Goal: Use online tool/utility: Utilize a website feature to perform a specific function

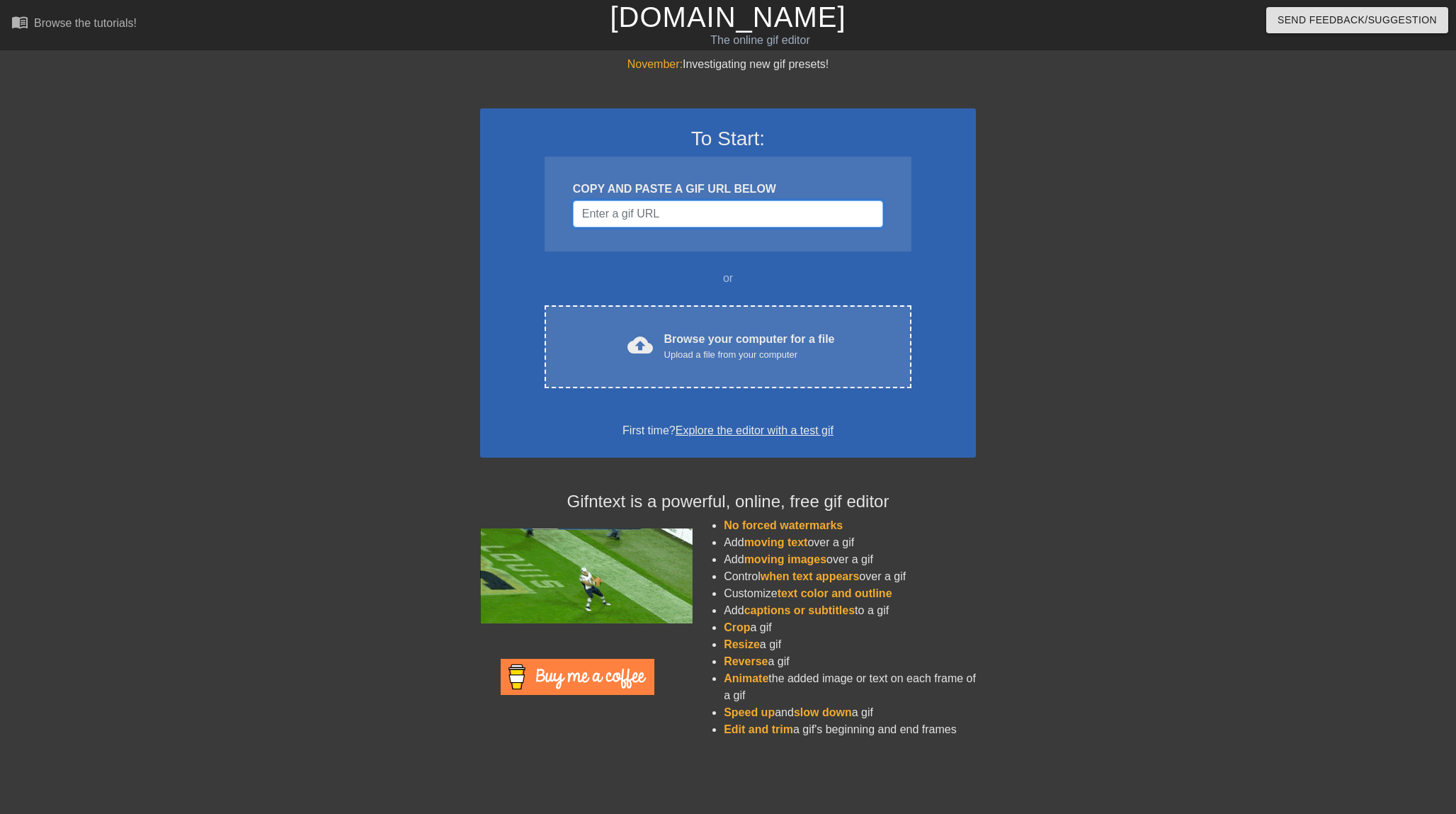
click at [649, 205] on input "Username" at bounding box center [728, 214] width 310 height 26
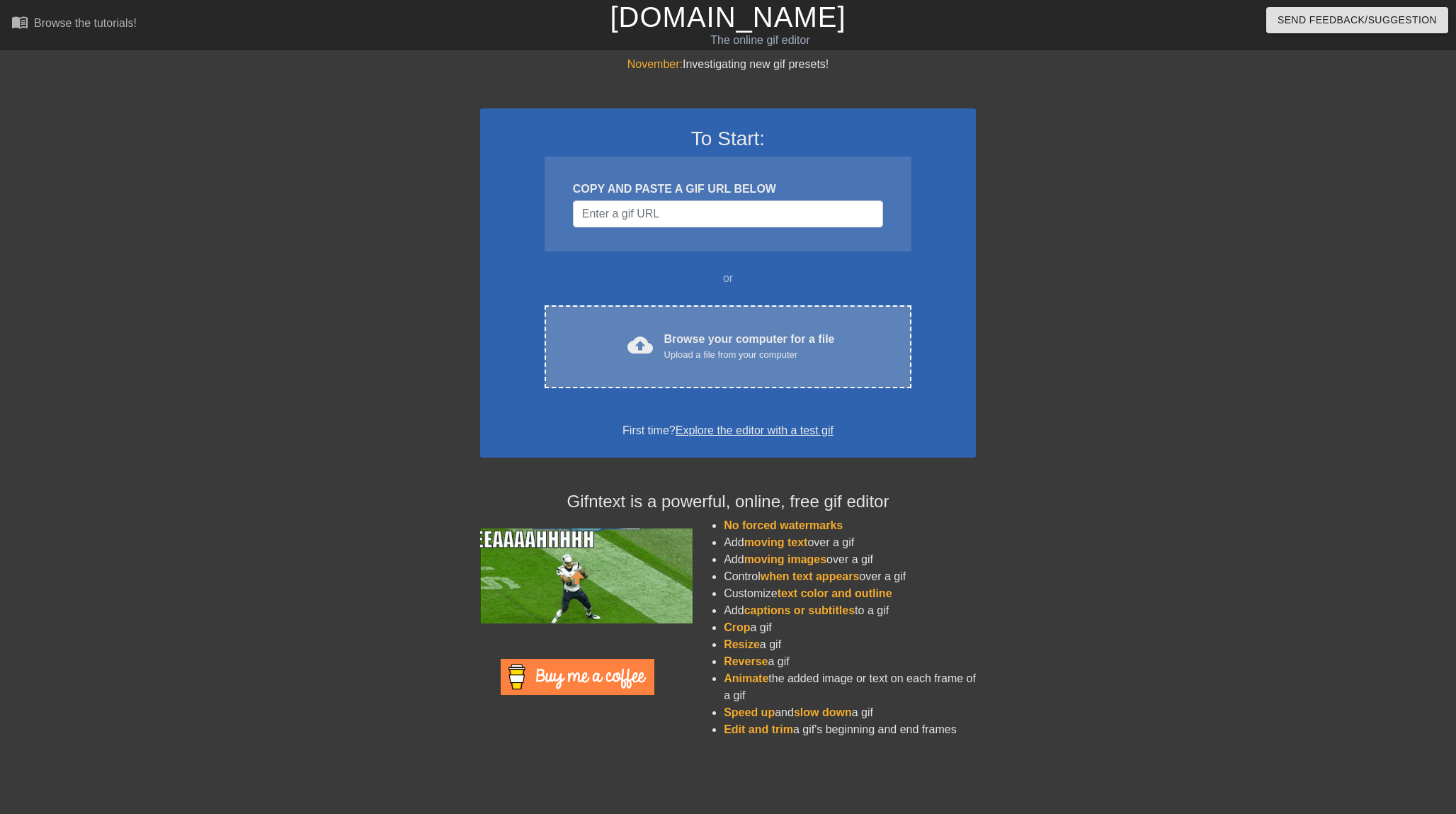
click at [713, 336] on div "Browse your computer for a file Upload a file from your computer" at bounding box center [749, 346] width 170 height 31
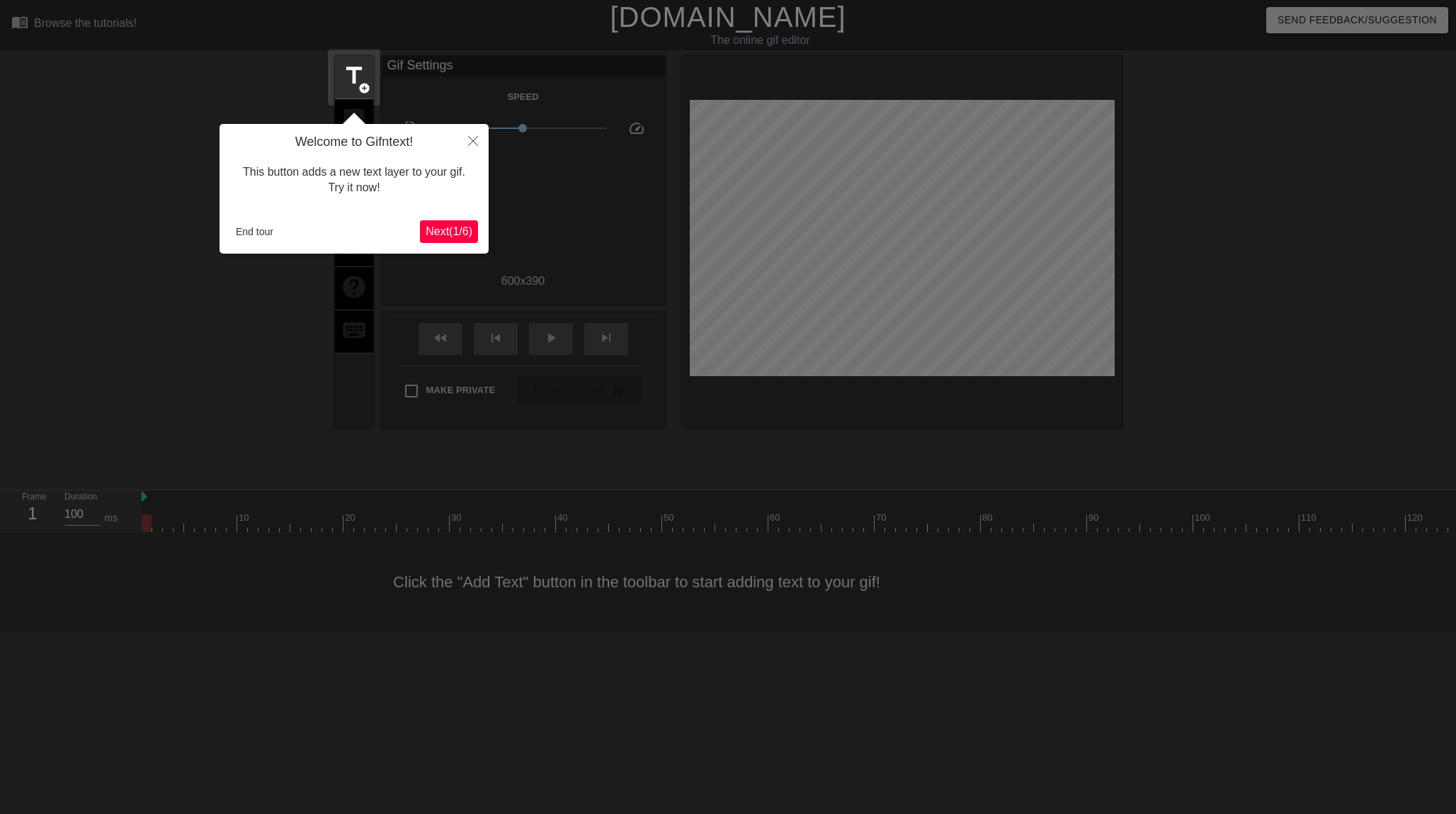
click at [453, 238] on button "Next ( 1 / 6 )" at bounding box center [449, 231] width 58 height 23
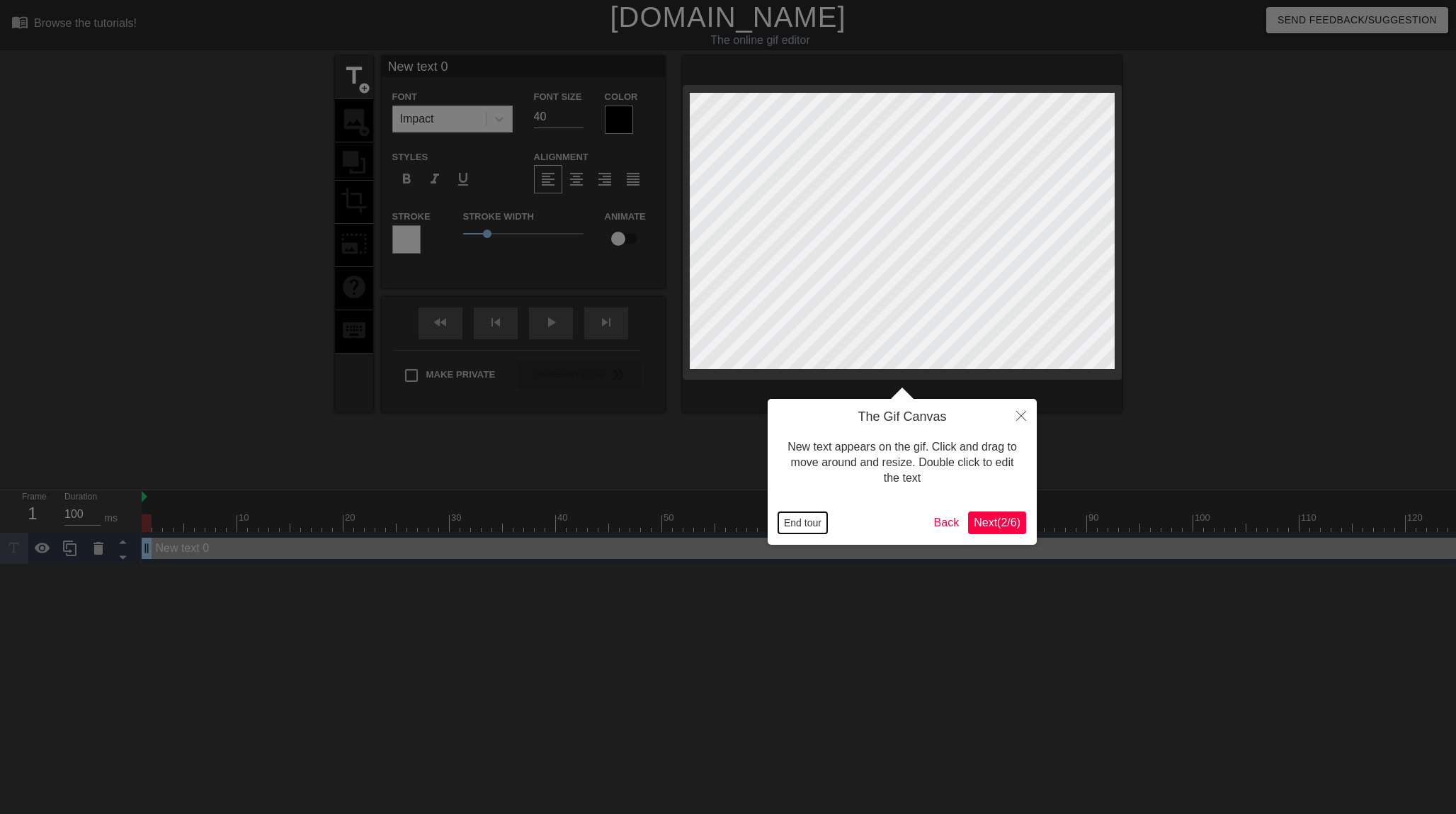
click at [802, 524] on button "End tour" at bounding box center [802, 523] width 49 height 21
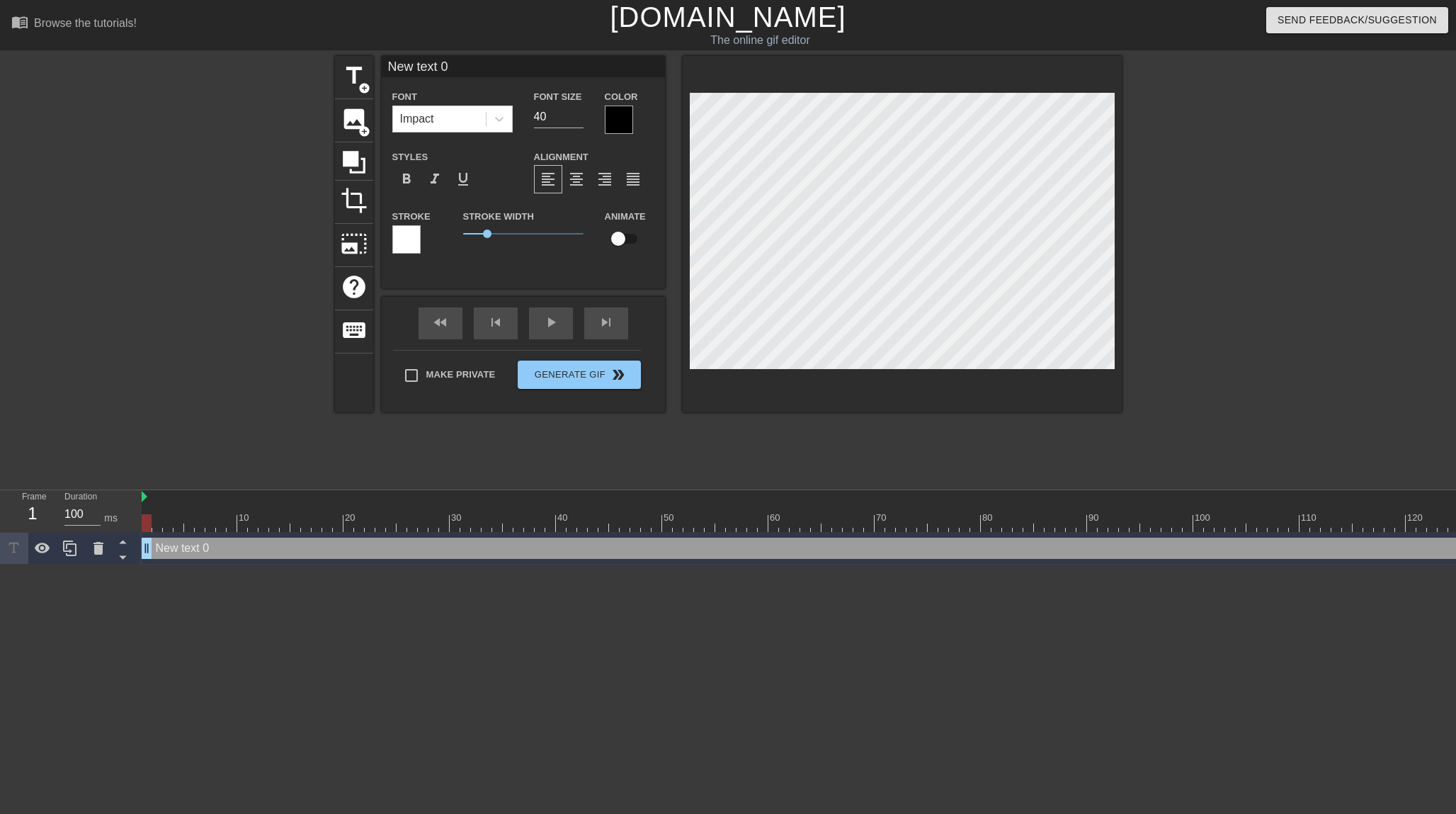
scroll to position [2, 3]
type input "U"
type textarea "U"
type input "Un"
type textarea "Un"
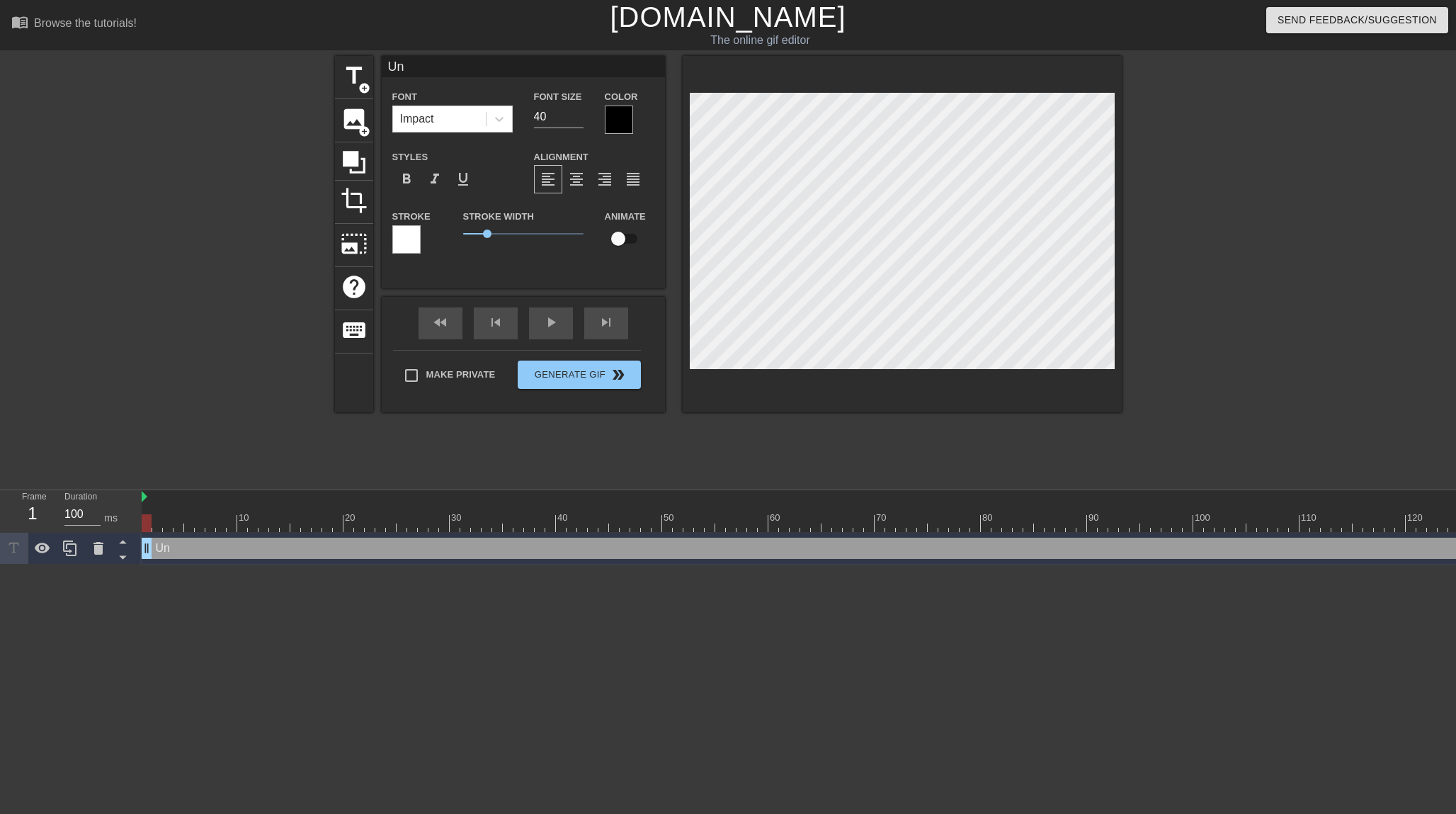
type input "Una"
type textarea "Una"
type input "Unal"
type textarea "Unal"
type input "Unali"
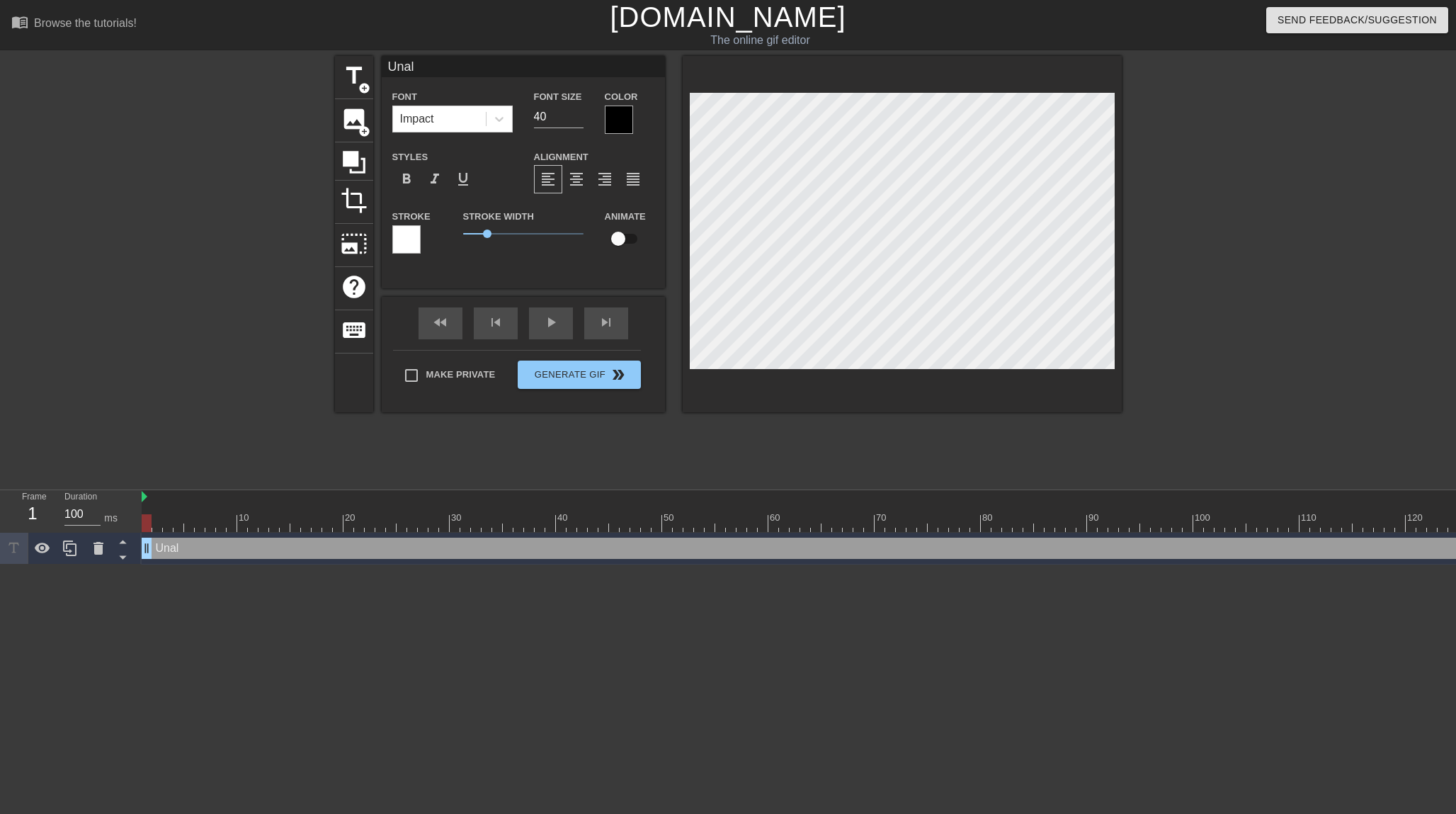
type textarea "Unali"
type input "Unalig"
type textarea "Unalig"
type input "Unalign"
type textarea "Unalign"
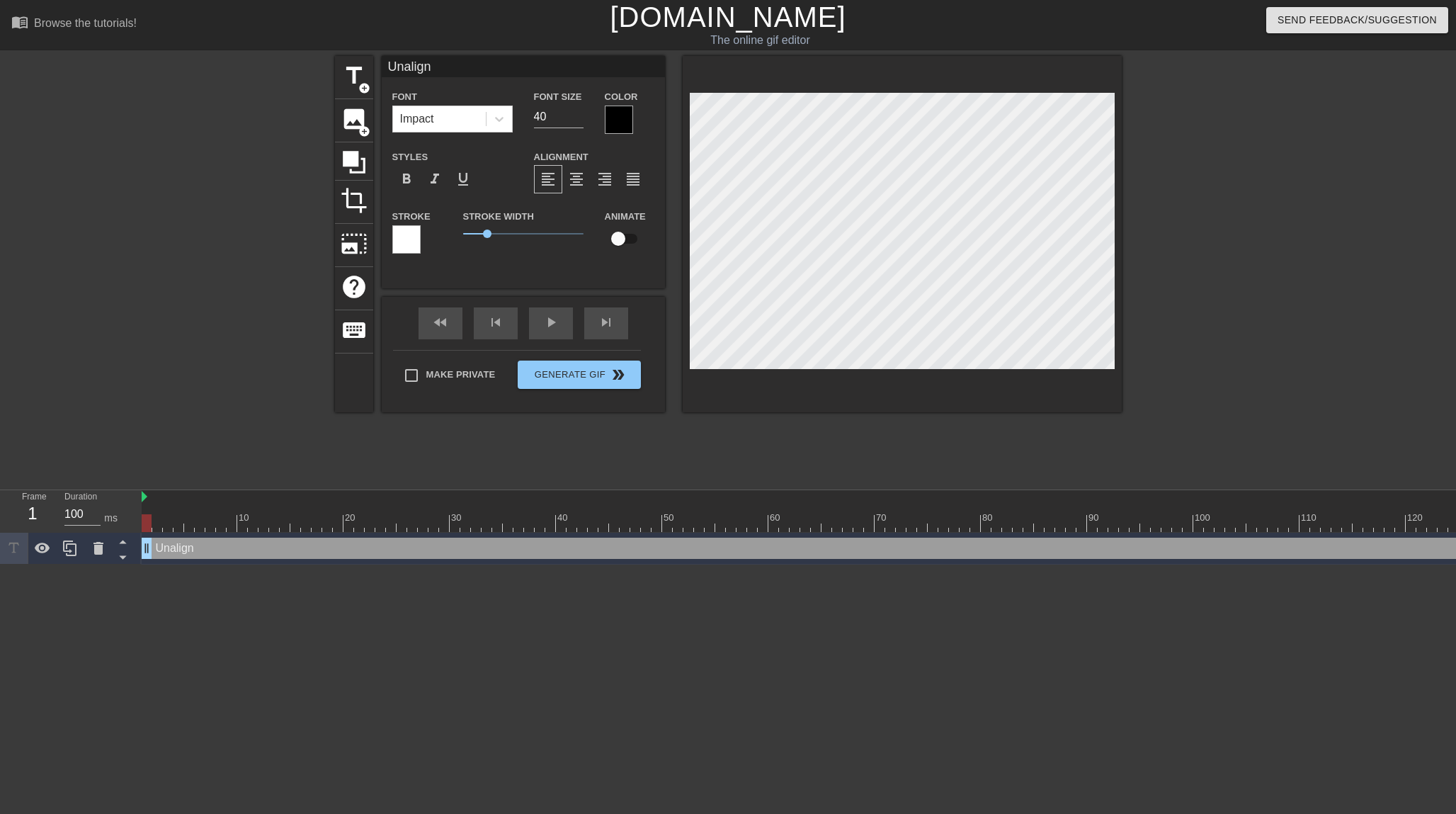
type input "Unaligne"
type textarea "Unaligne"
type input "Unaligned"
type textarea "Unaligned"
type input "Unaligned"
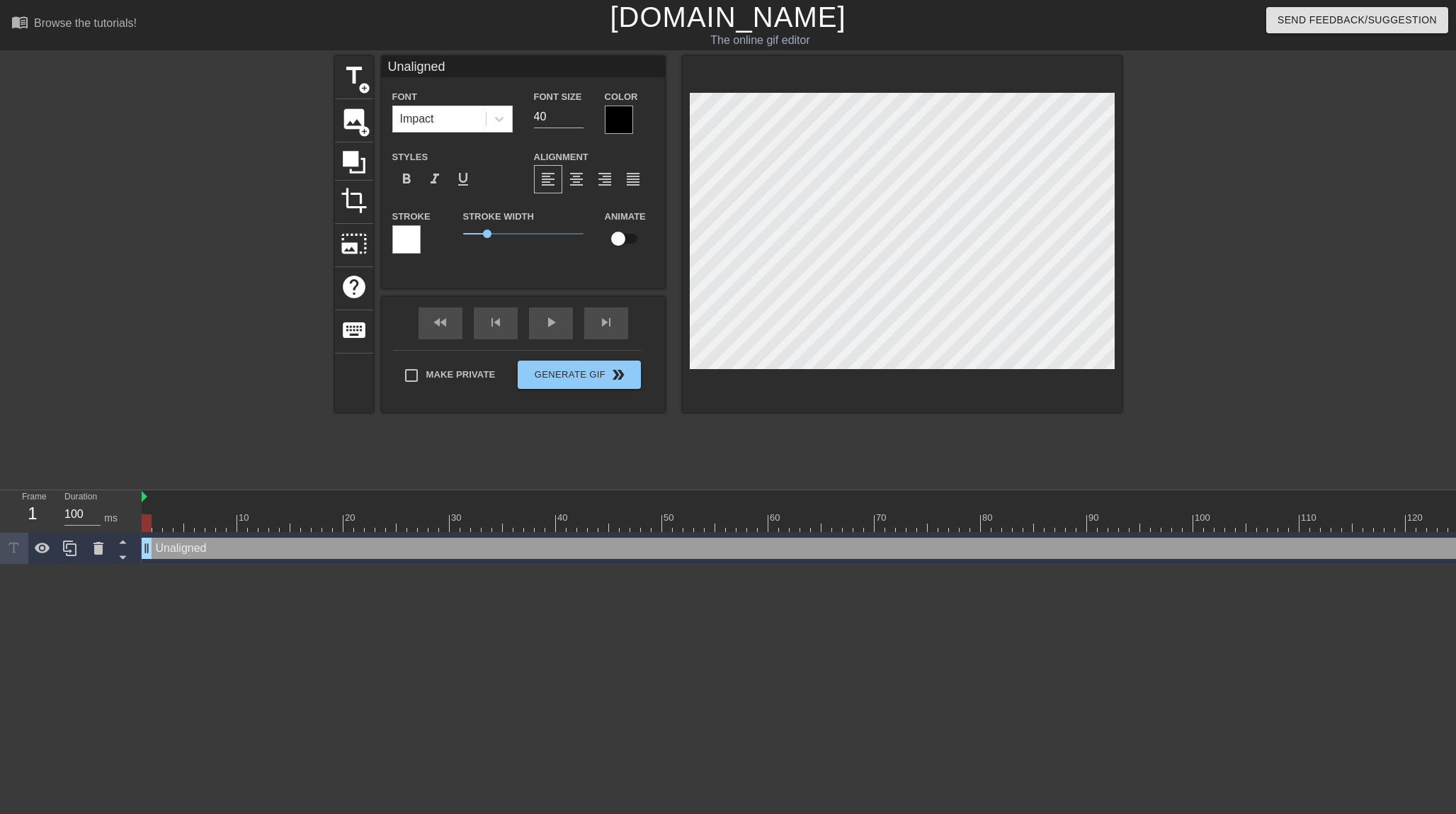
type textarea "Unaligned"
type input "Unaligned M"
type textarea "Unaligned M"
type input "Unaligned Mo"
type textarea "Unaligned Mod"
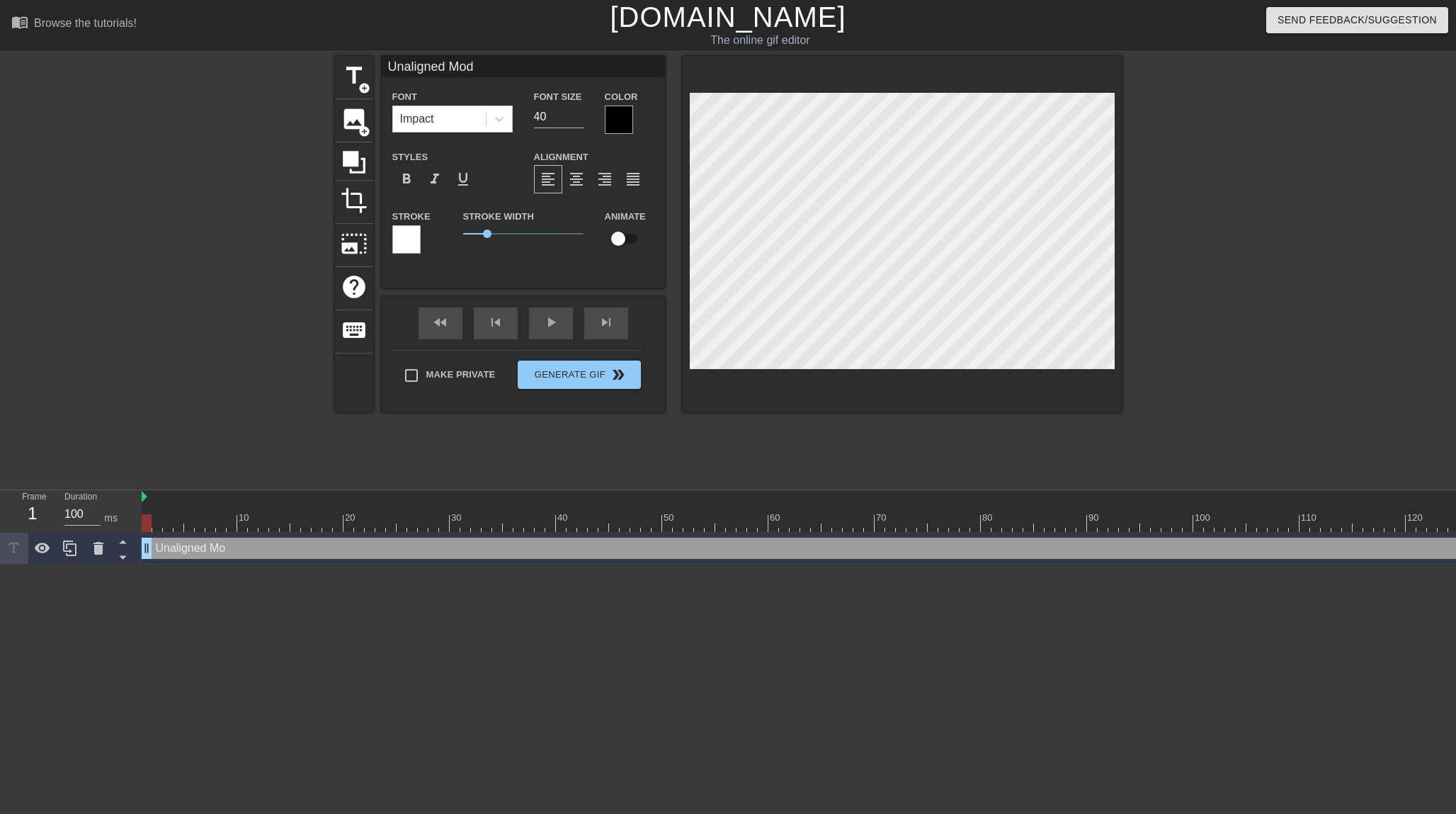
type input "Unaligned Mode"
type textarea "Unaligned Mode"
type input "Unaligned Model"
type textarea "Unaligned Model"
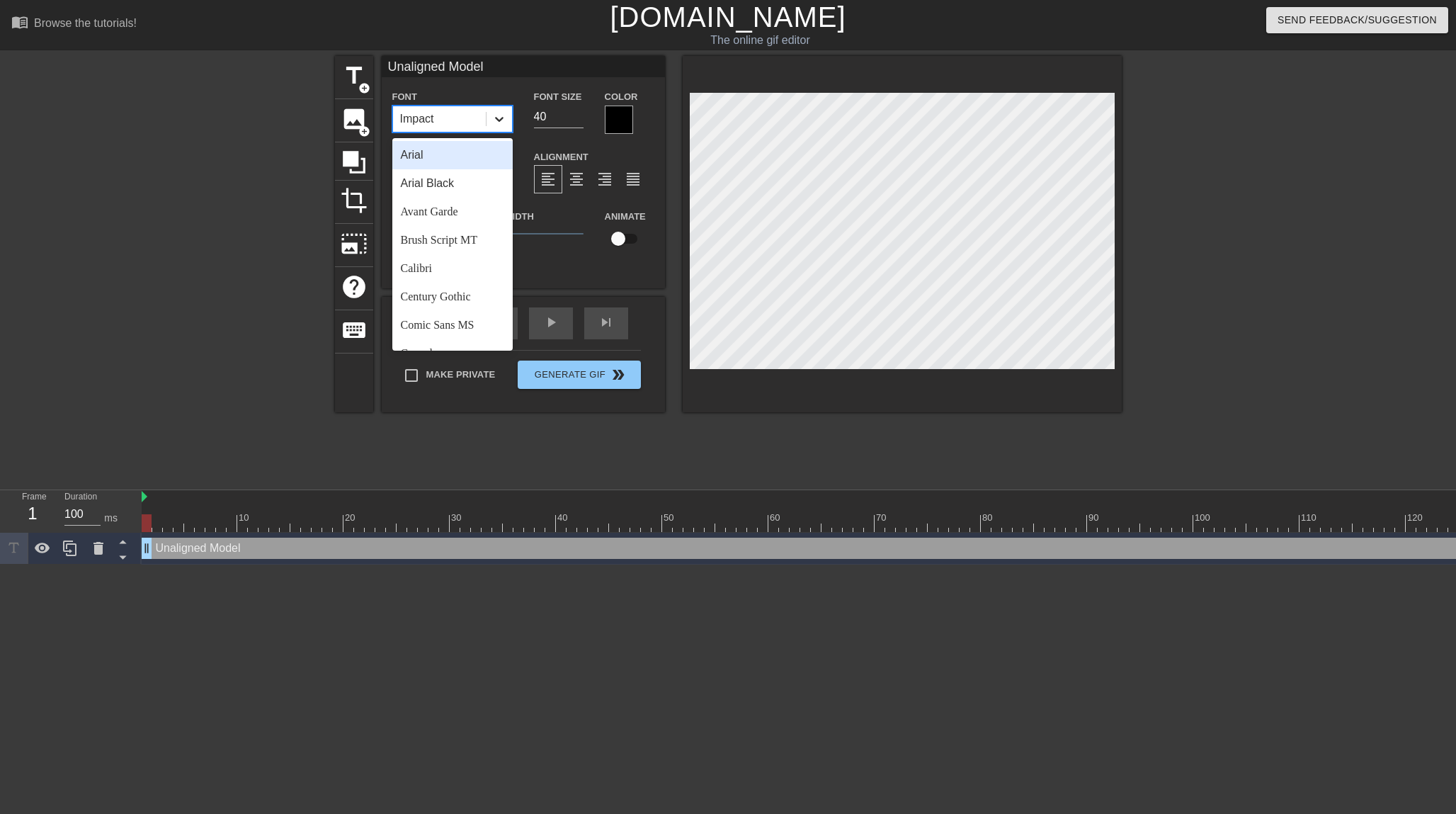
click at [499, 117] on icon at bounding box center [499, 119] width 14 height 14
click at [466, 215] on div "Consolas" at bounding box center [452, 213] width 120 height 28
click at [501, 120] on icon at bounding box center [500, 119] width 9 height 5
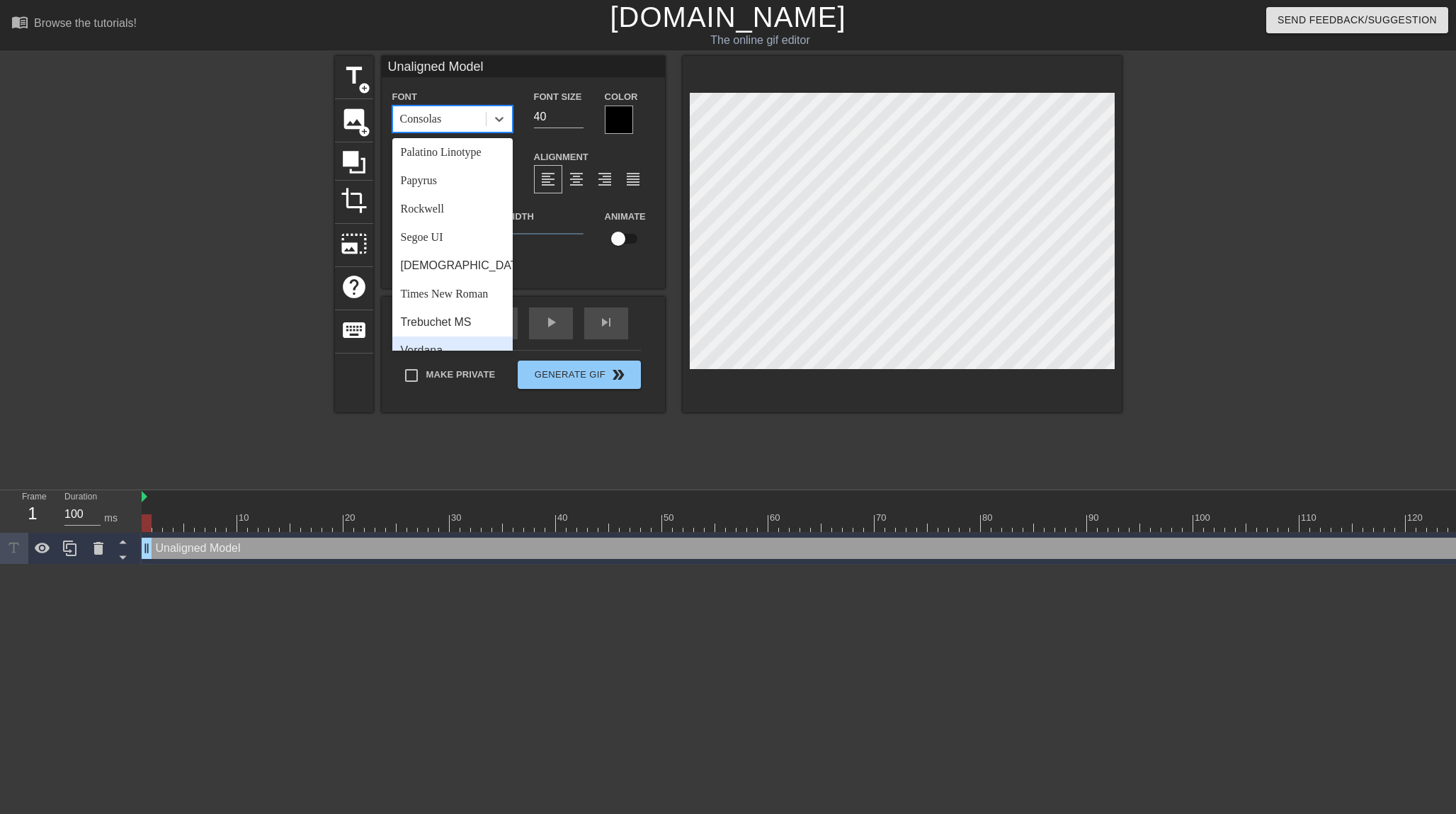
click at [443, 336] on div "Verdana" at bounding box center [452, 350] width 120 height 28
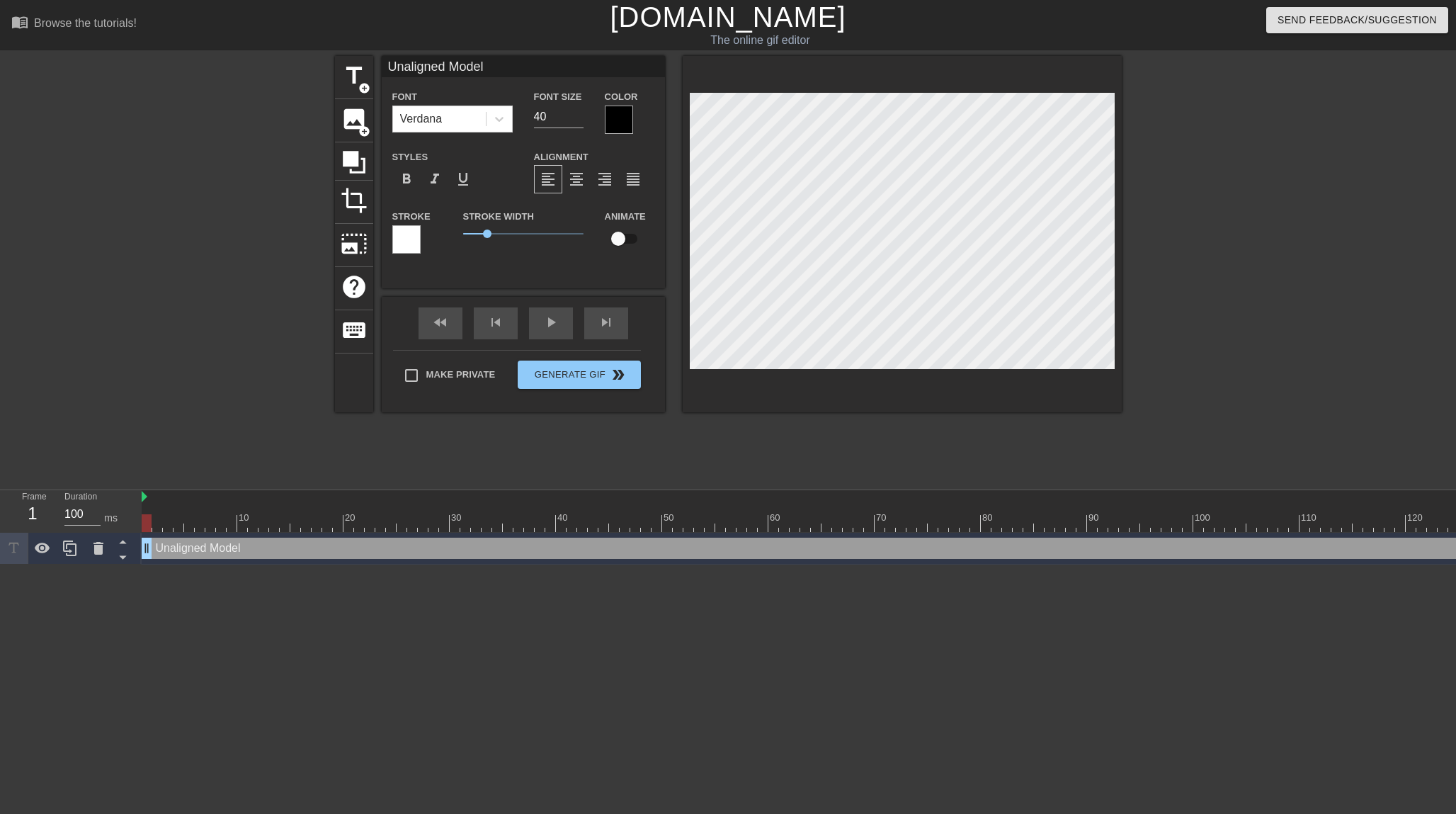
scroll to position [2, 5]
type input "UnalignedModel"
type textarea "UnalignedModel"
type input "UnalignedModel"
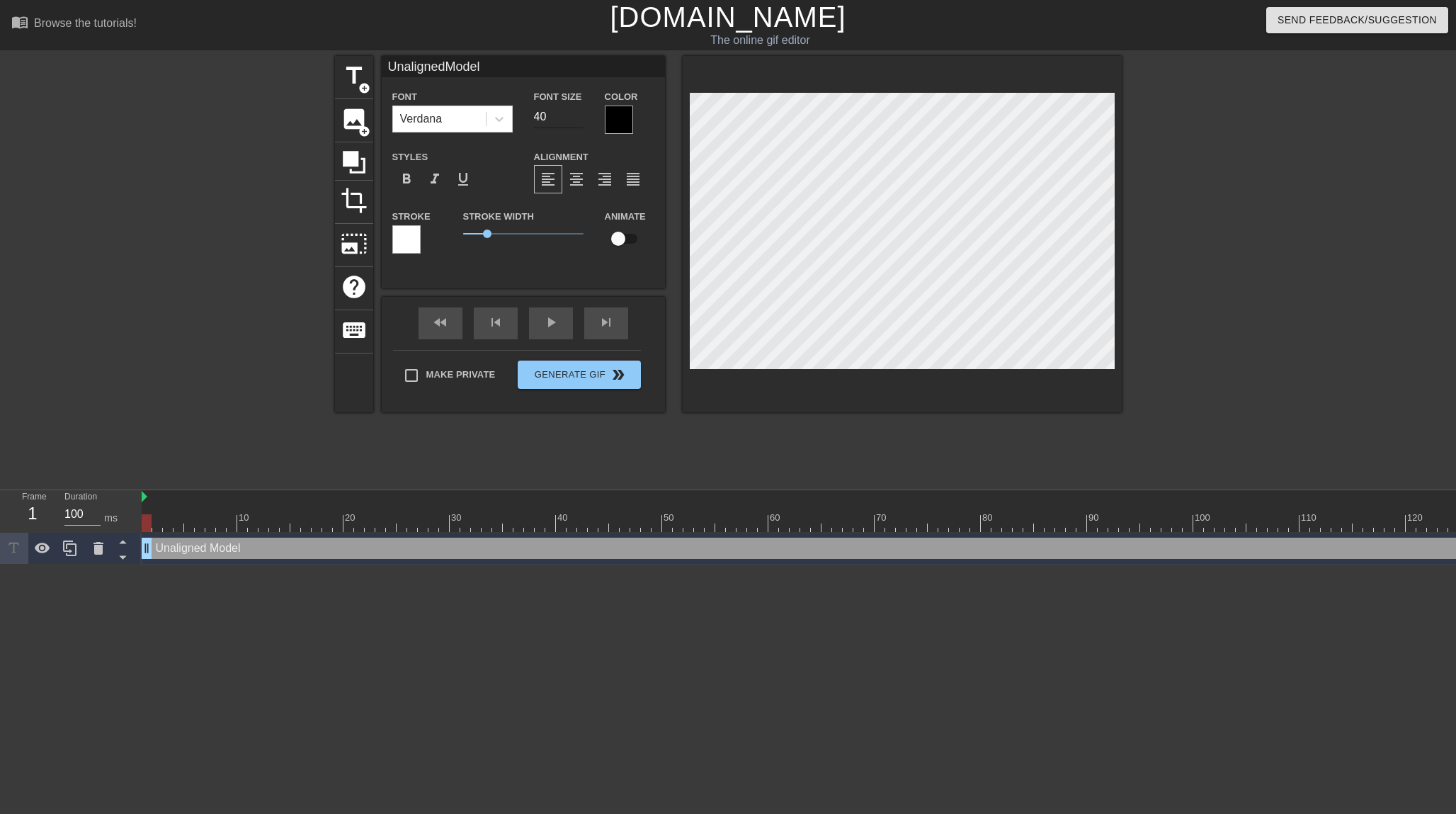
type textarea "Unaligned Model"
click at [554, 108] on input "40" at bounding box center [559, 117] width 49 height 23
type input "UnalignedModel"
type input "39"
click at [581, 122] on input "39" at bounding box center [559, 117] width 49 height 23
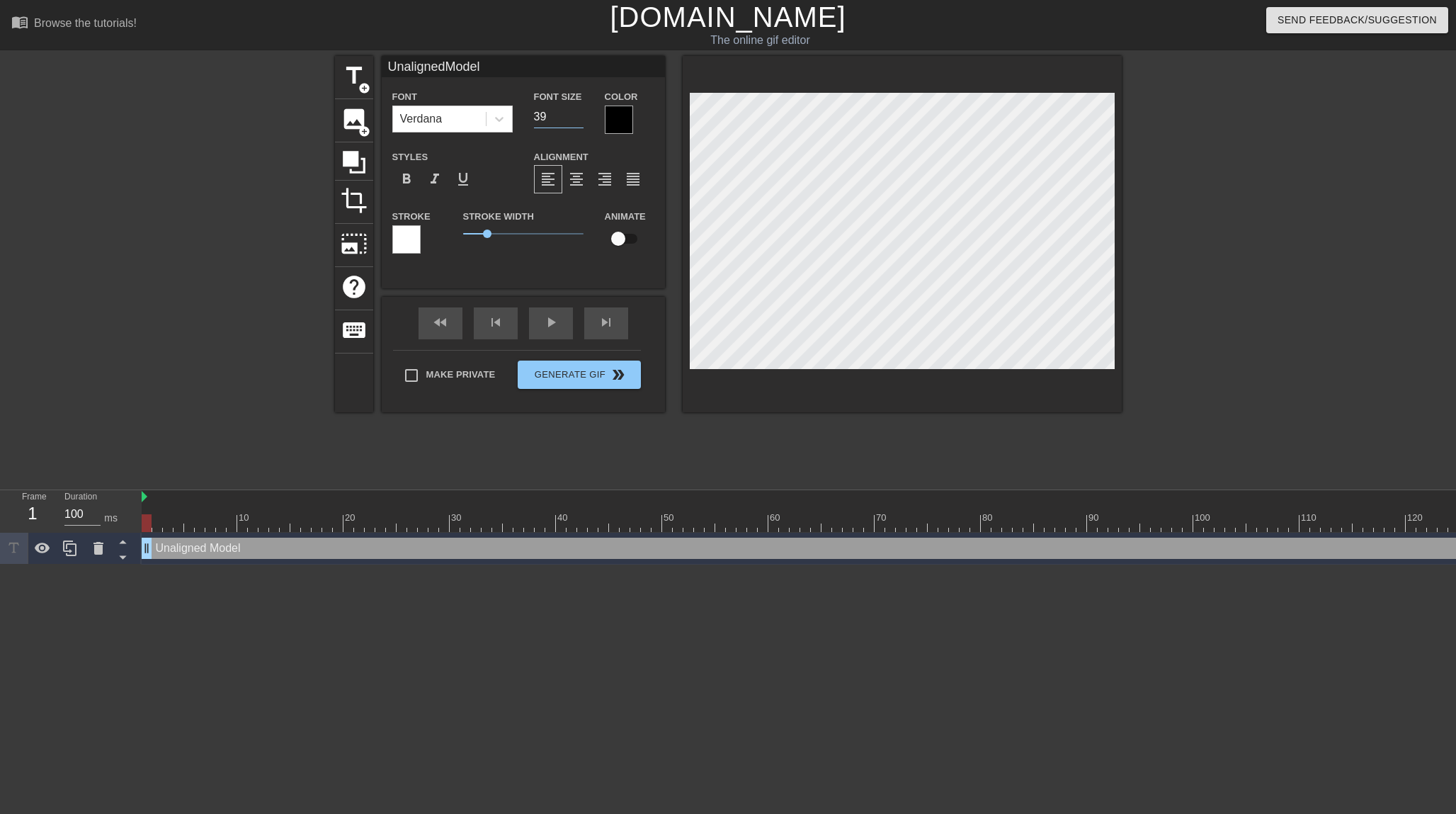
type input "UnalignedModel"
type input "38"
type input "UnalignedModel"
type input "37"
type input "UnalignedModel"
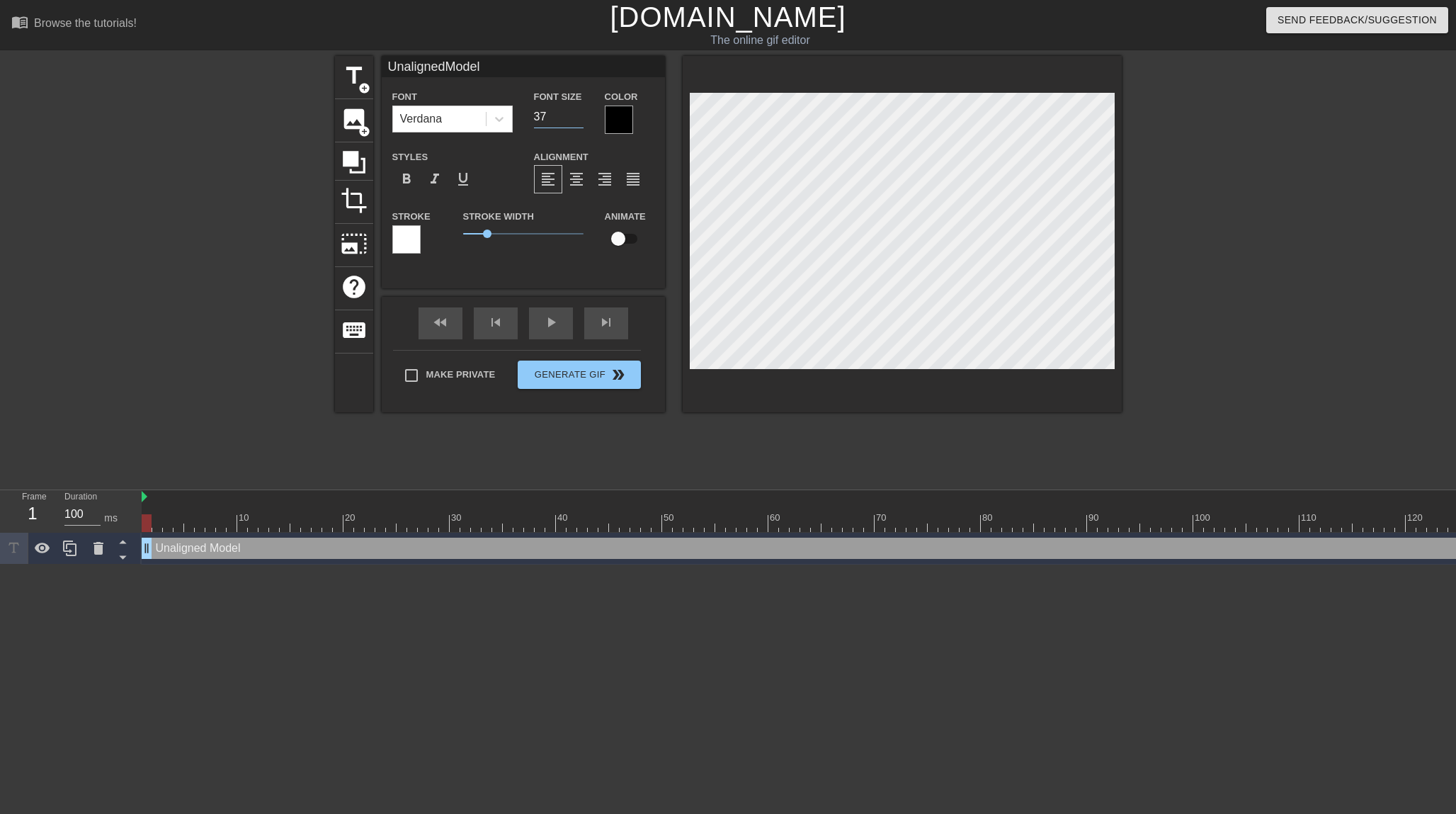
type input "36"
type input "UnalignedModel"
type input "35"
type input "UnalignedModel"
type input "34"
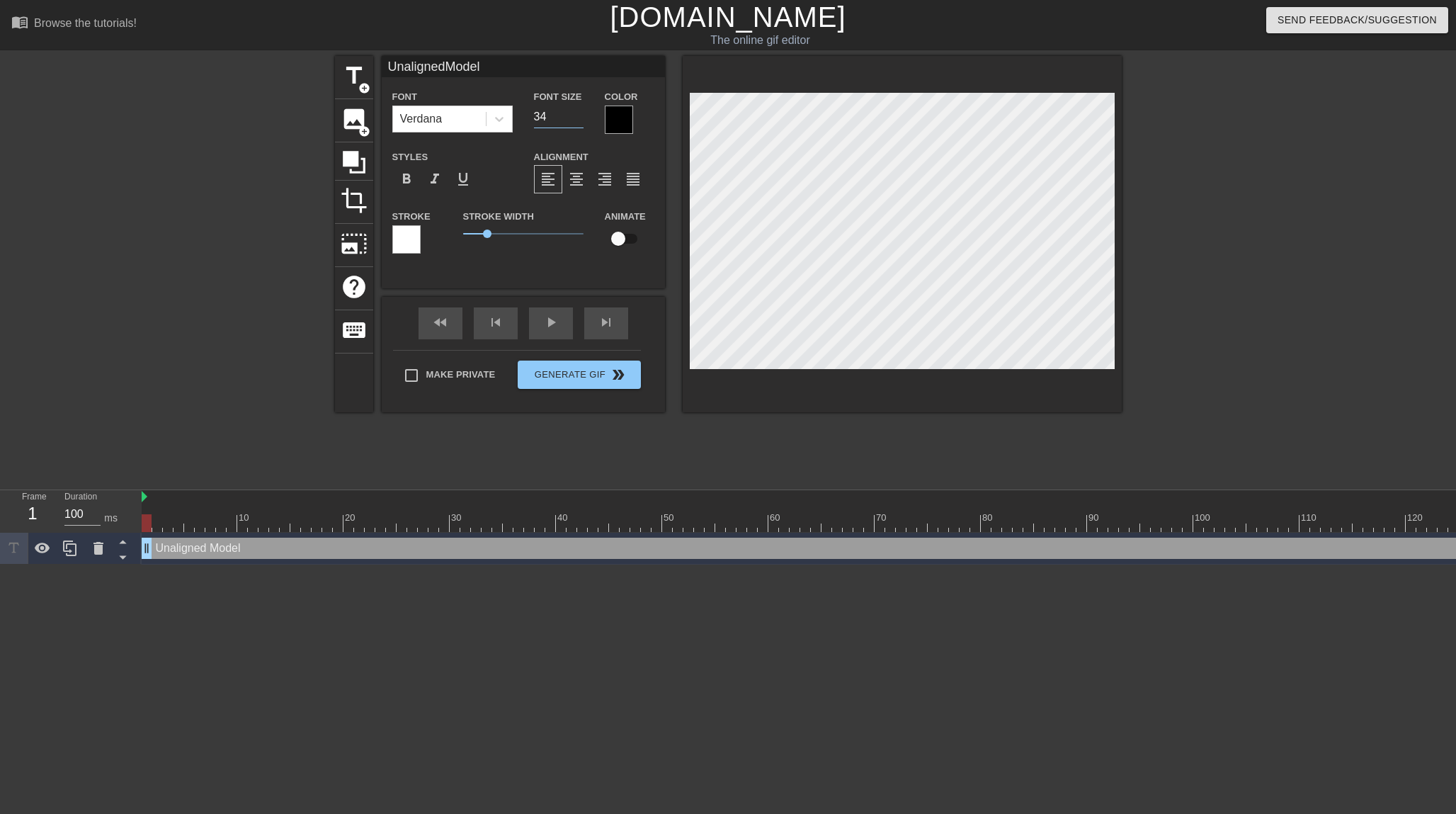
type input "UnalignedModel"
type input "33"
type input "UnalignedModel"
type input "32"
type input "UnalignedModel"
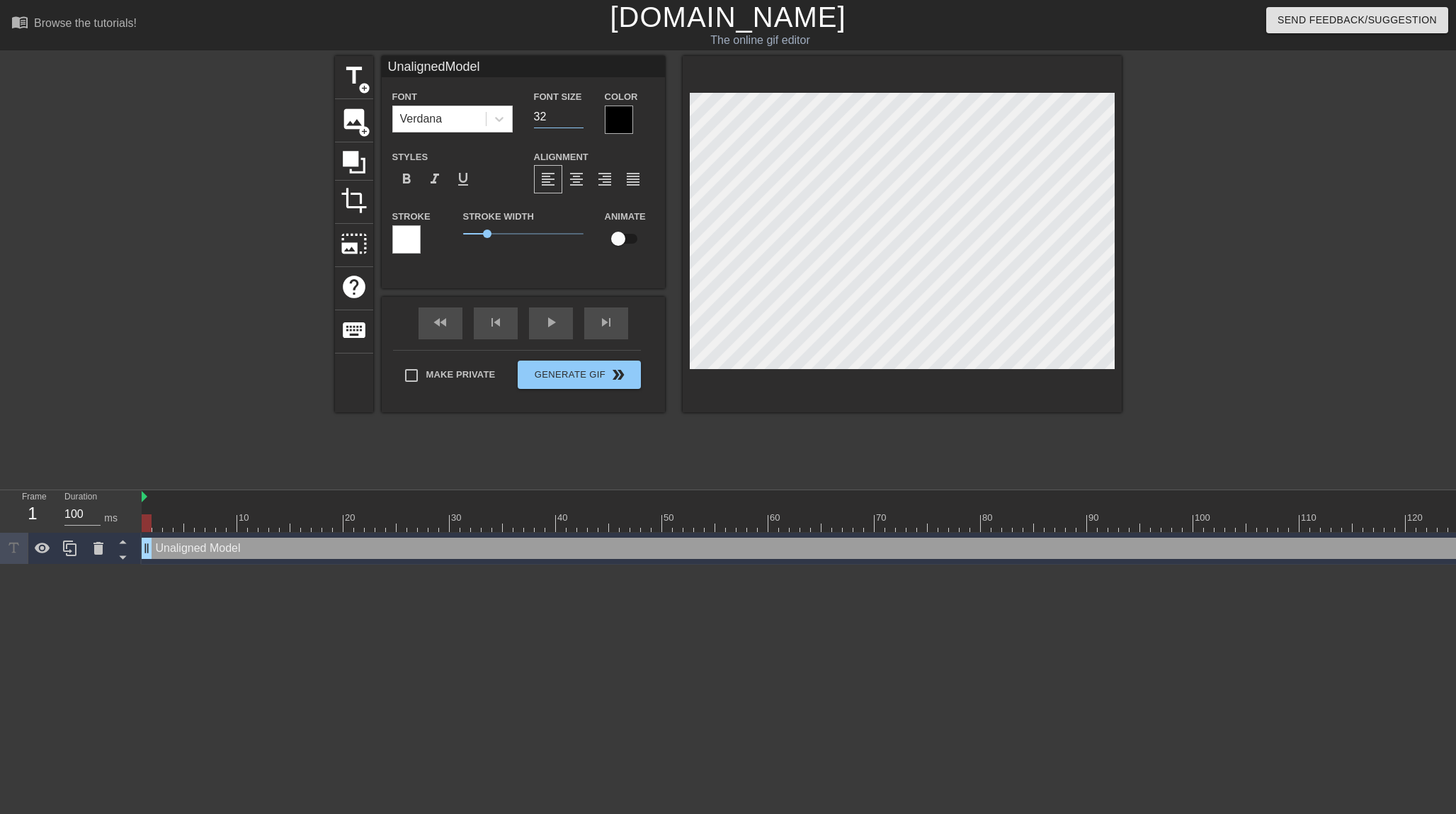
type input "31"
type input "UnalignedModel"
type input "30"
type input "UnalignedModel"
type input "29"
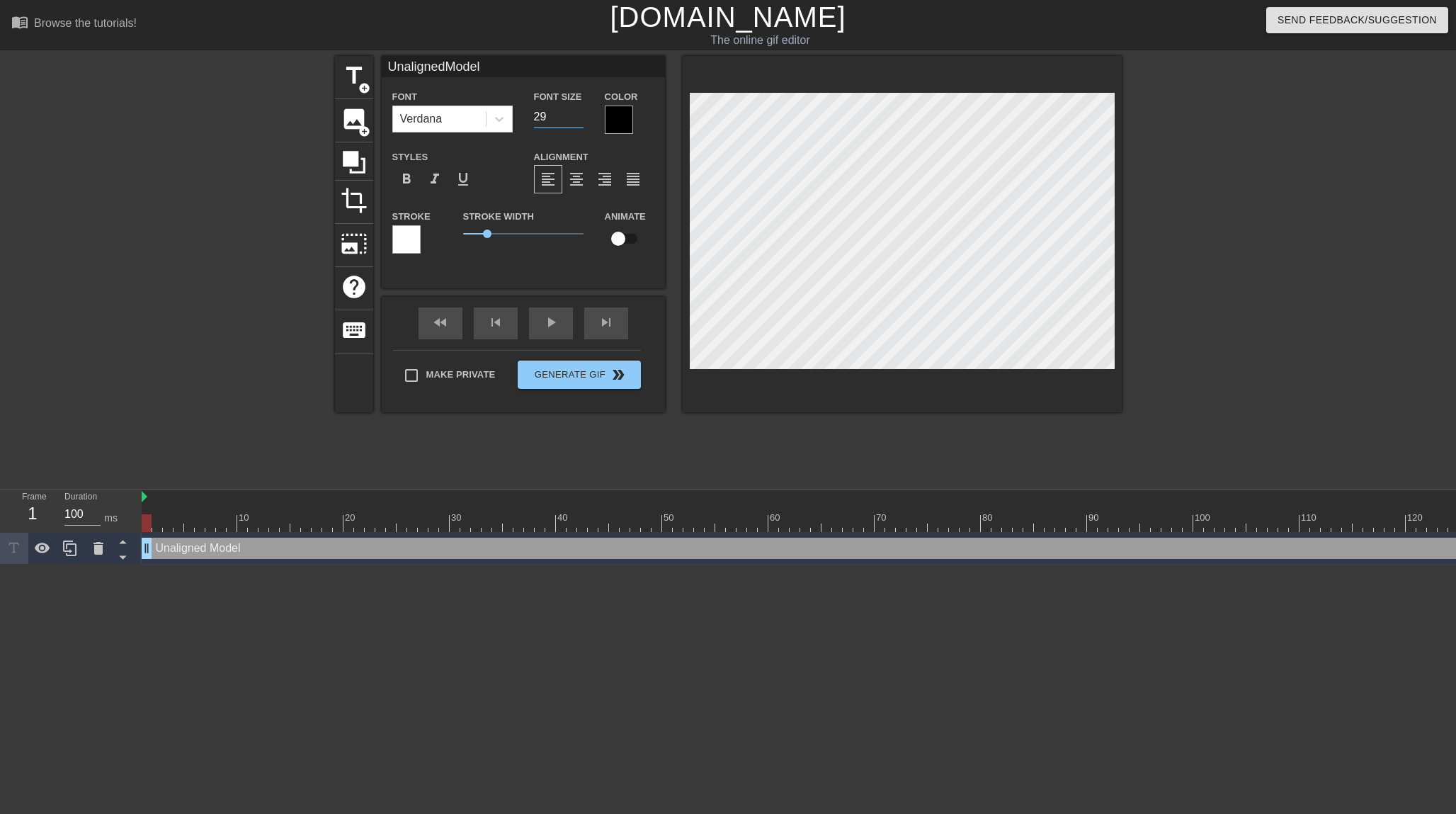
type input "UnalignedModel"
type input "28"
type input "UnalignedModel"
type input "27"
type input "UnalignedModel"
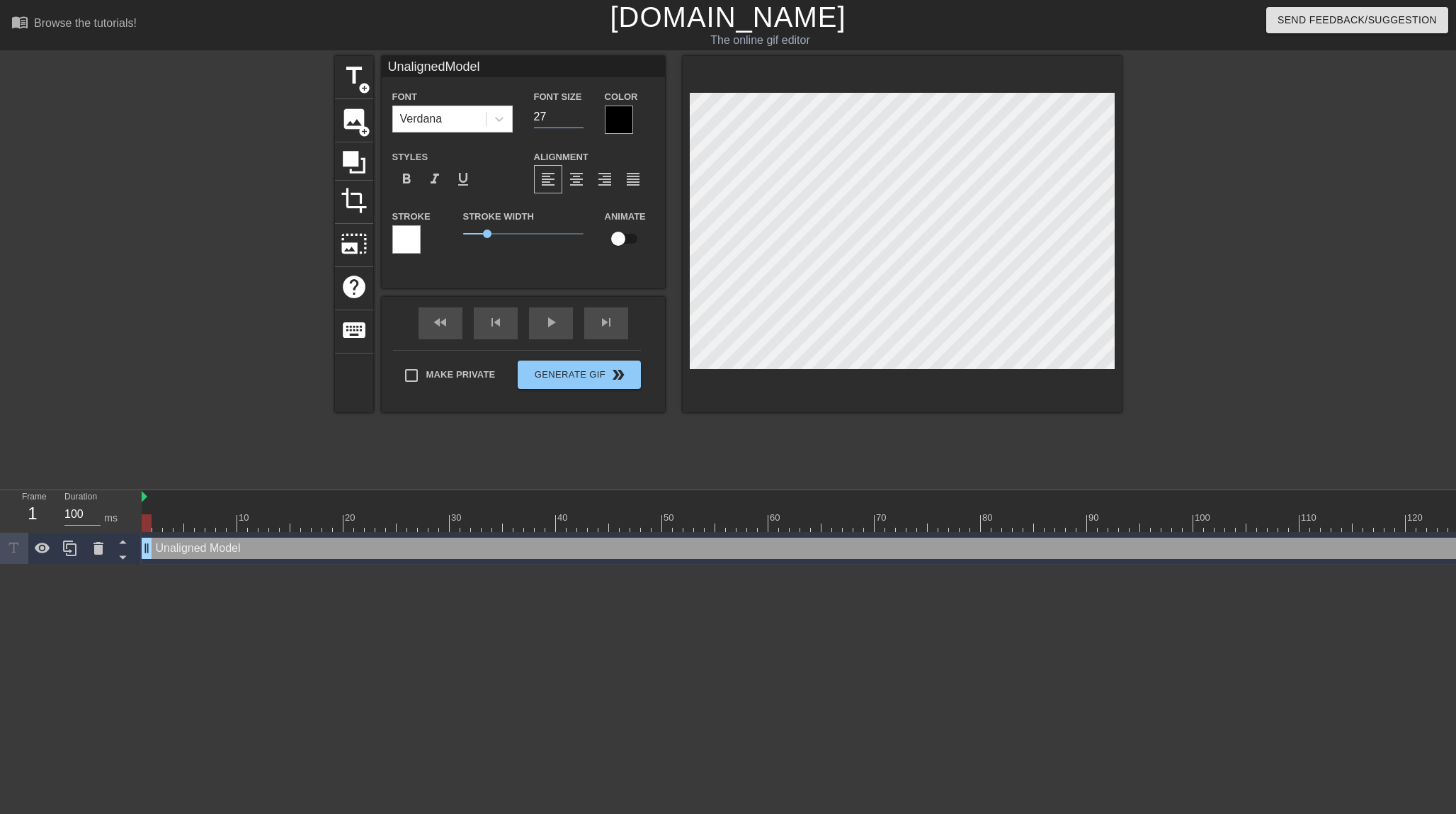
type input "26"
type input "UnalignedModel"
type input "25"
type input "UnalignedModel"
type input "24"
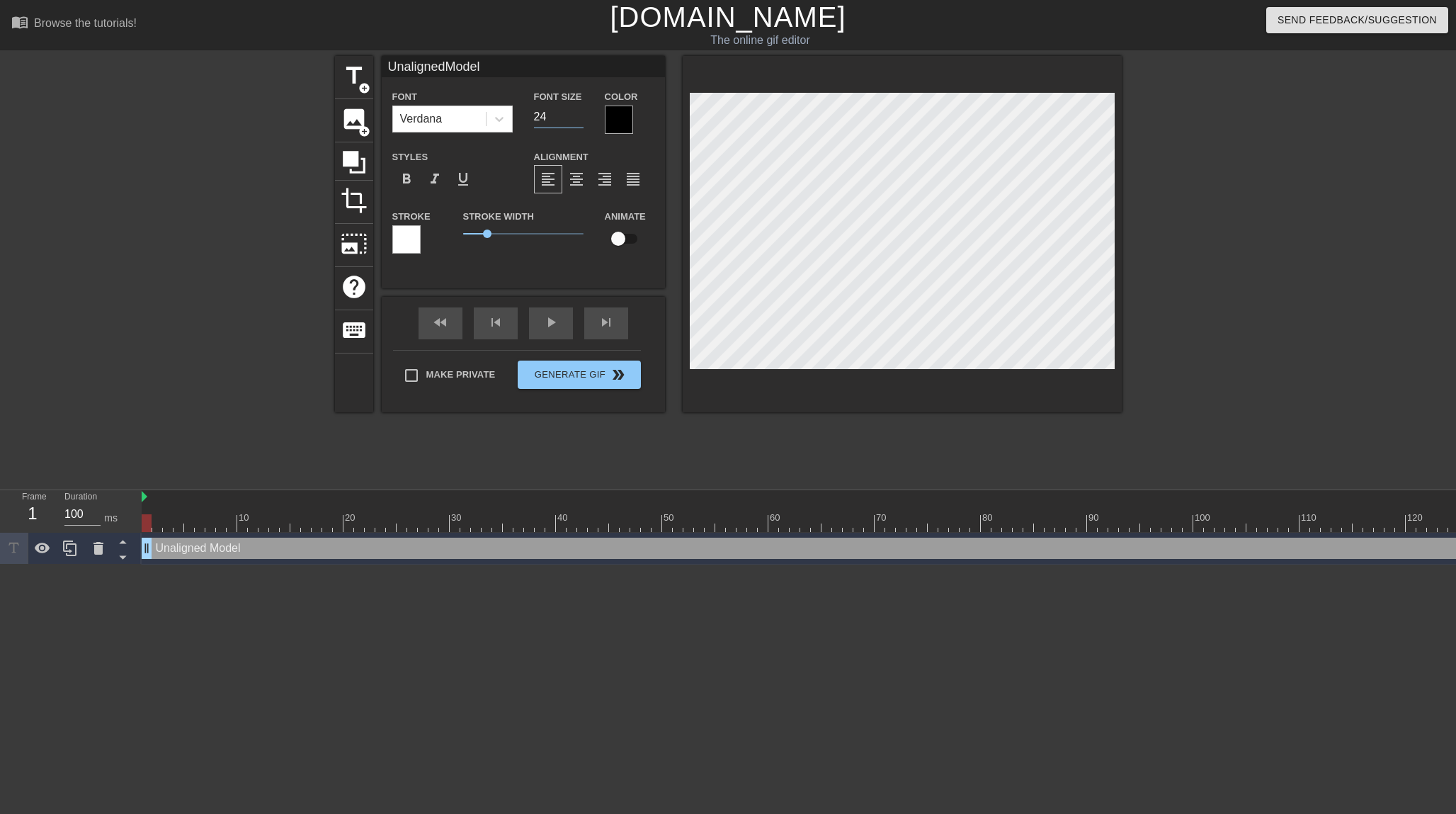
type input "UnalignedModel"
type input "23"
type input "UnalignedModel"
type input "22"
type input "UnalignedModel"
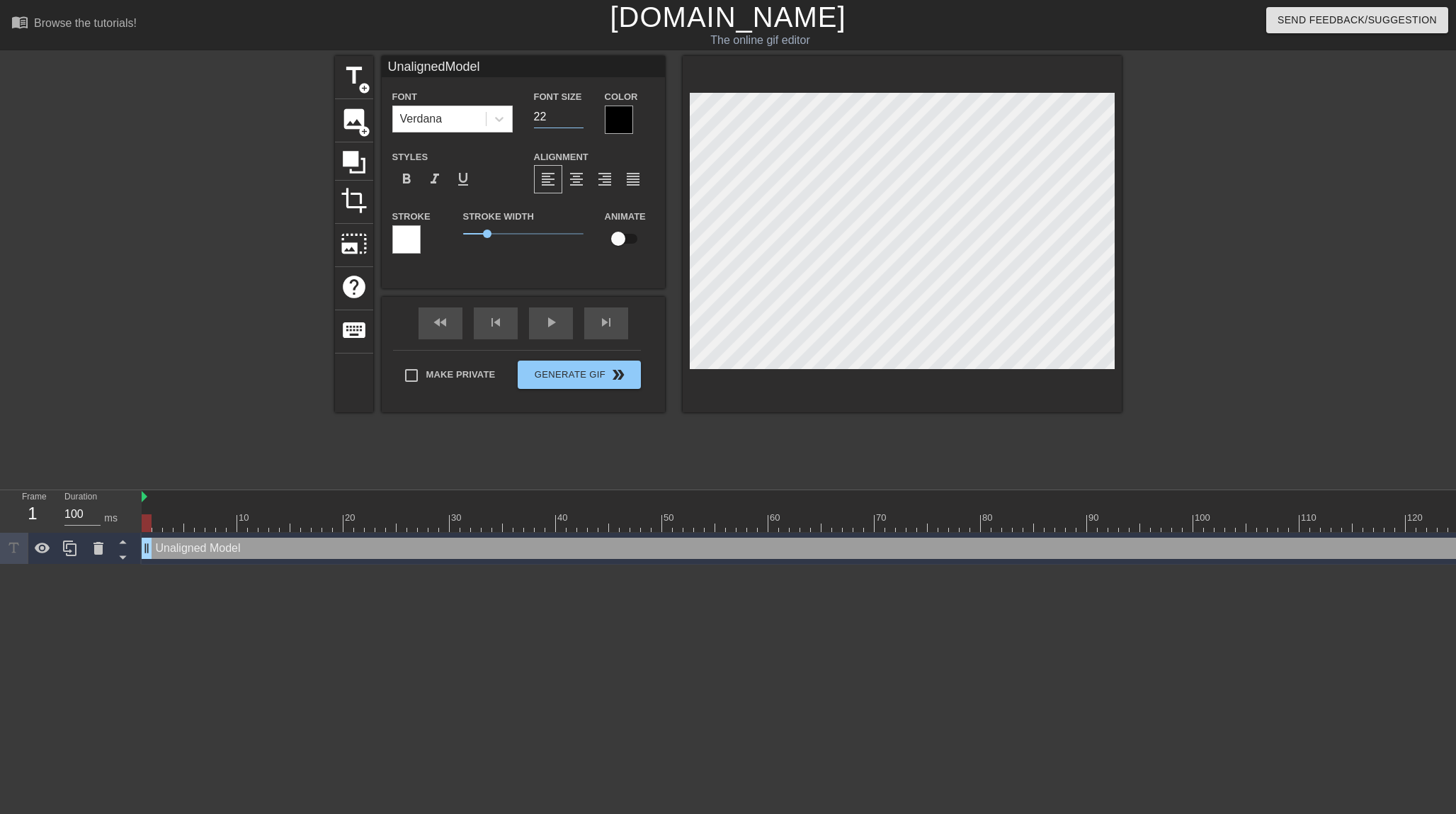
type input "21"
type input "UnalignedModel"
type input "20"
type input "UnalignedModel"
type input "19"
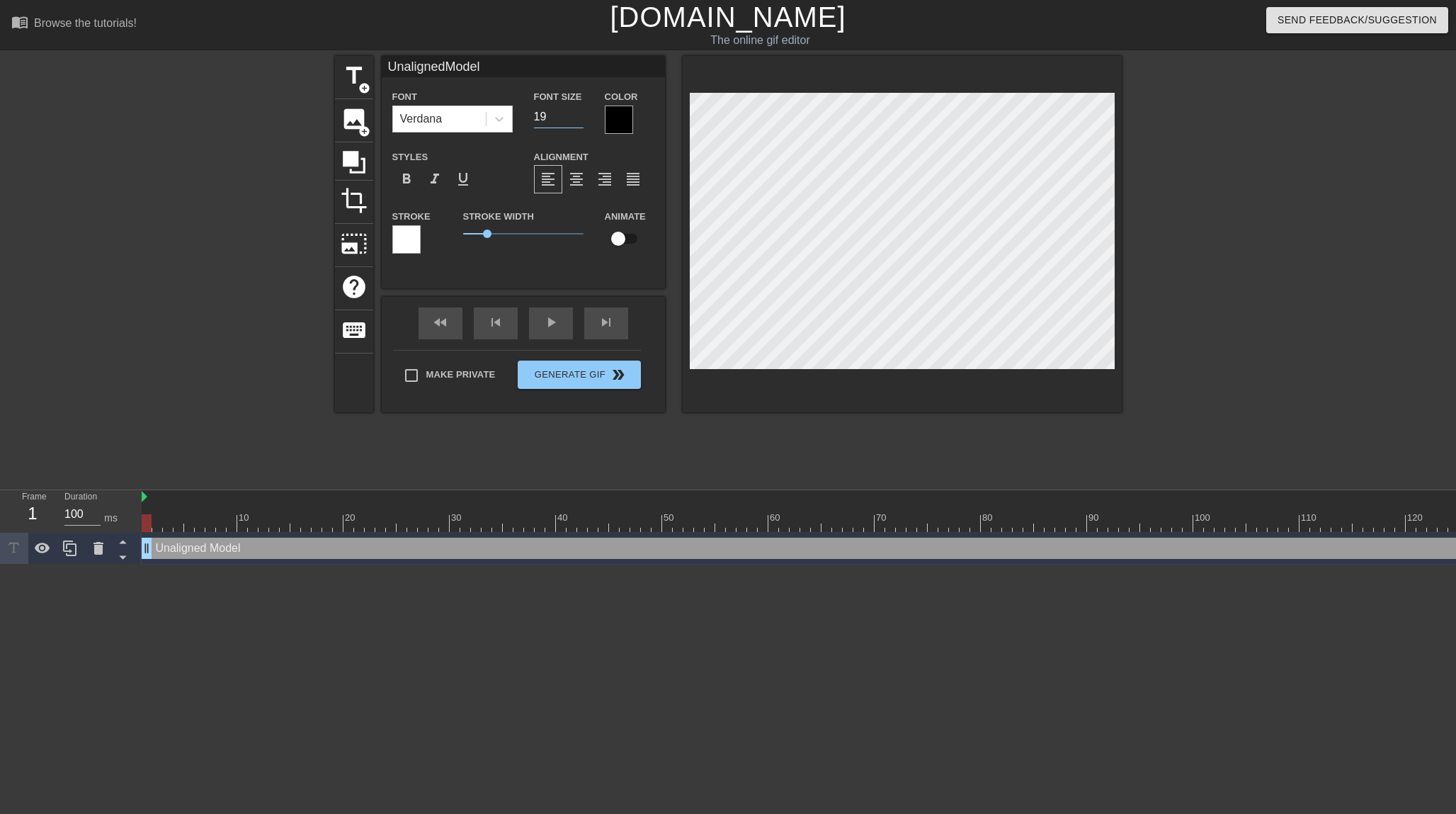
click at [581, 122] on input "19" at bounding box center [559, 117] width 49 height 23
click at [405, 173] on span "format_bold" at bounding box center [406, 178] width 17 height 17
click at [568, 185] on span "format_align_center" at bounding box center [576, 178] width 17 height 17
click at [560, 113] on input "19" at bounding box center [559, 117] width 49 height 23
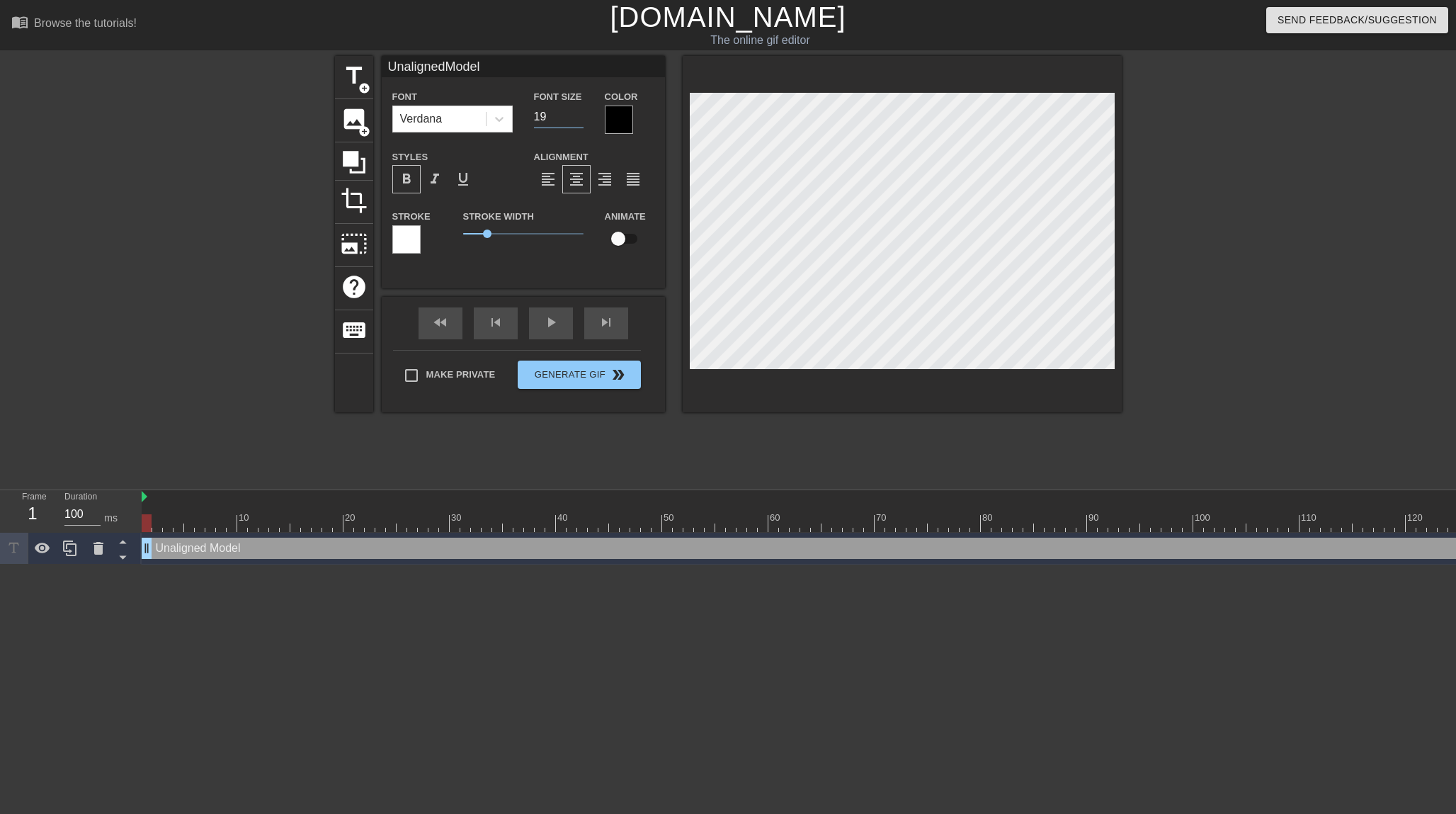
type input "UnalignedModel"
type input "20"
click at [581, 113] on input "20" at bounding box center [559, 117] width 49 height 23
type input "UnalignedModel"
type input "21"
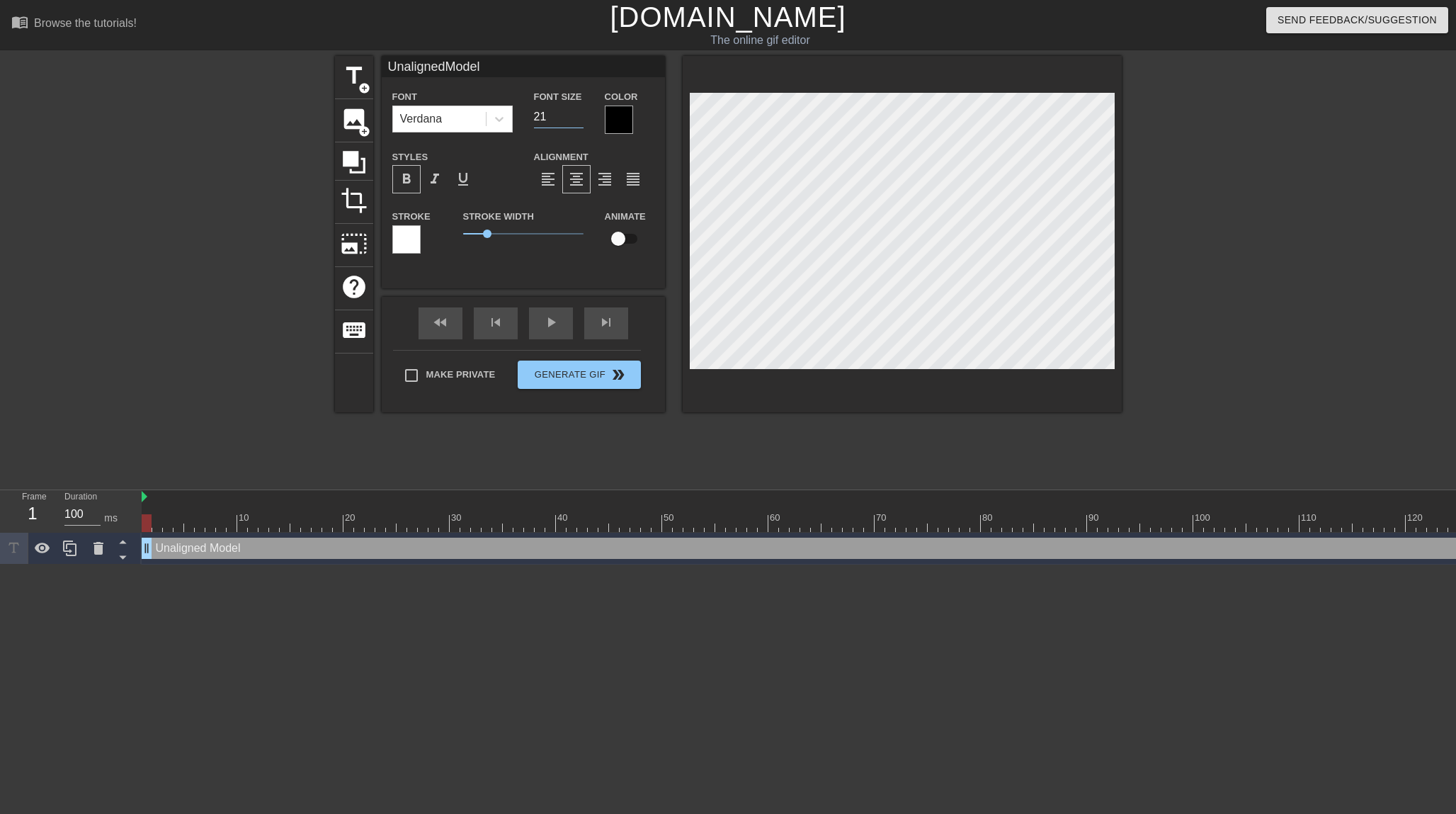
click at [581, 113] on input "21" at bounding box center [559, 117] width 49 height 23
type input "UnalignedModel"
type input "22"
click at [581, 113] on input "22" at bounding box center [559, 117] width 49 height 23
type input "UnalignedModel"
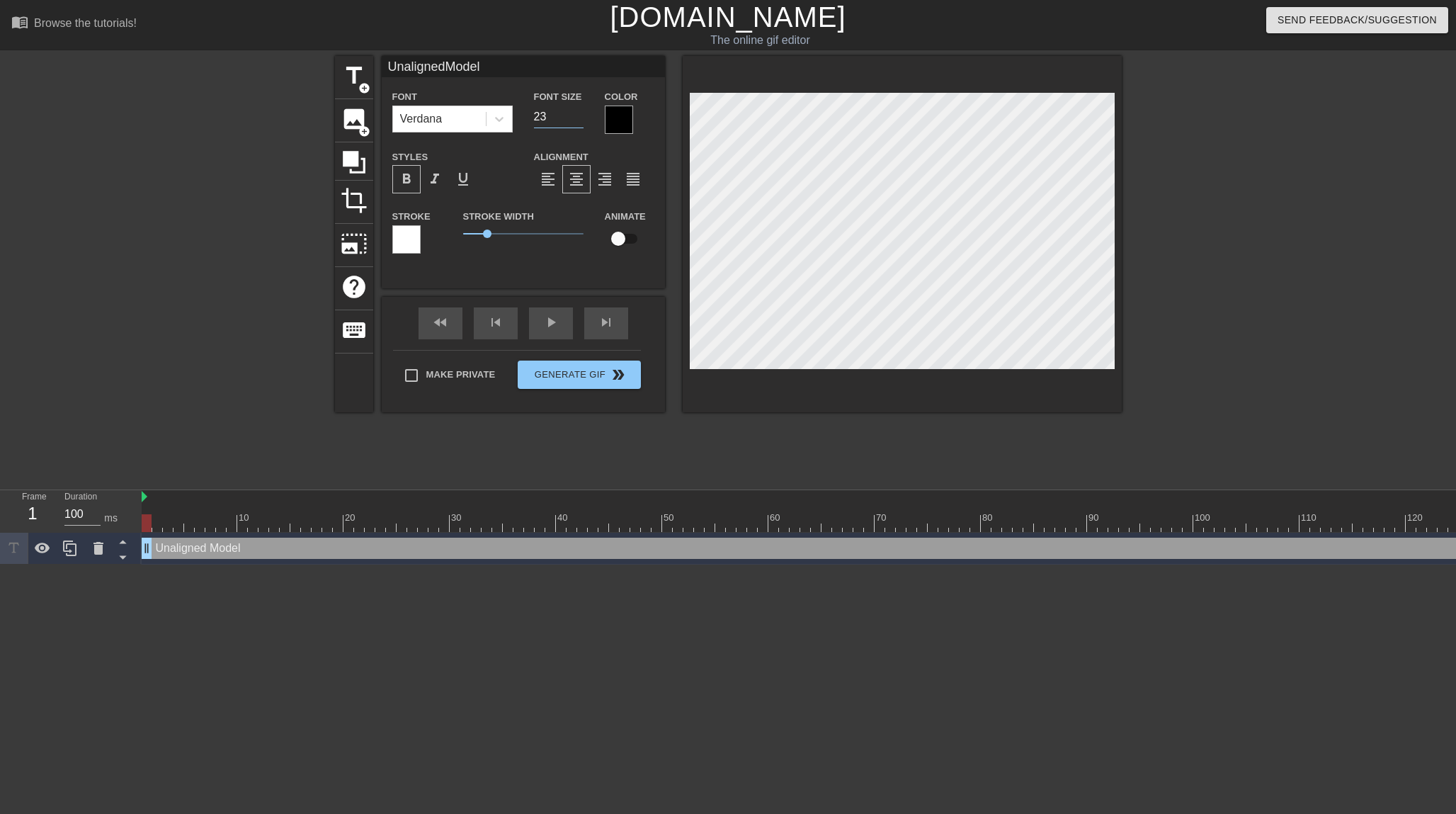
type input "23"
click at [581, 113] on input "23" at bounding box center [559, 117] width 49 height 23
type input "UnalignedModel"
type input "24"
click at [581, 113] on input "24" at bounding box center [559, 117] width 49 height 23
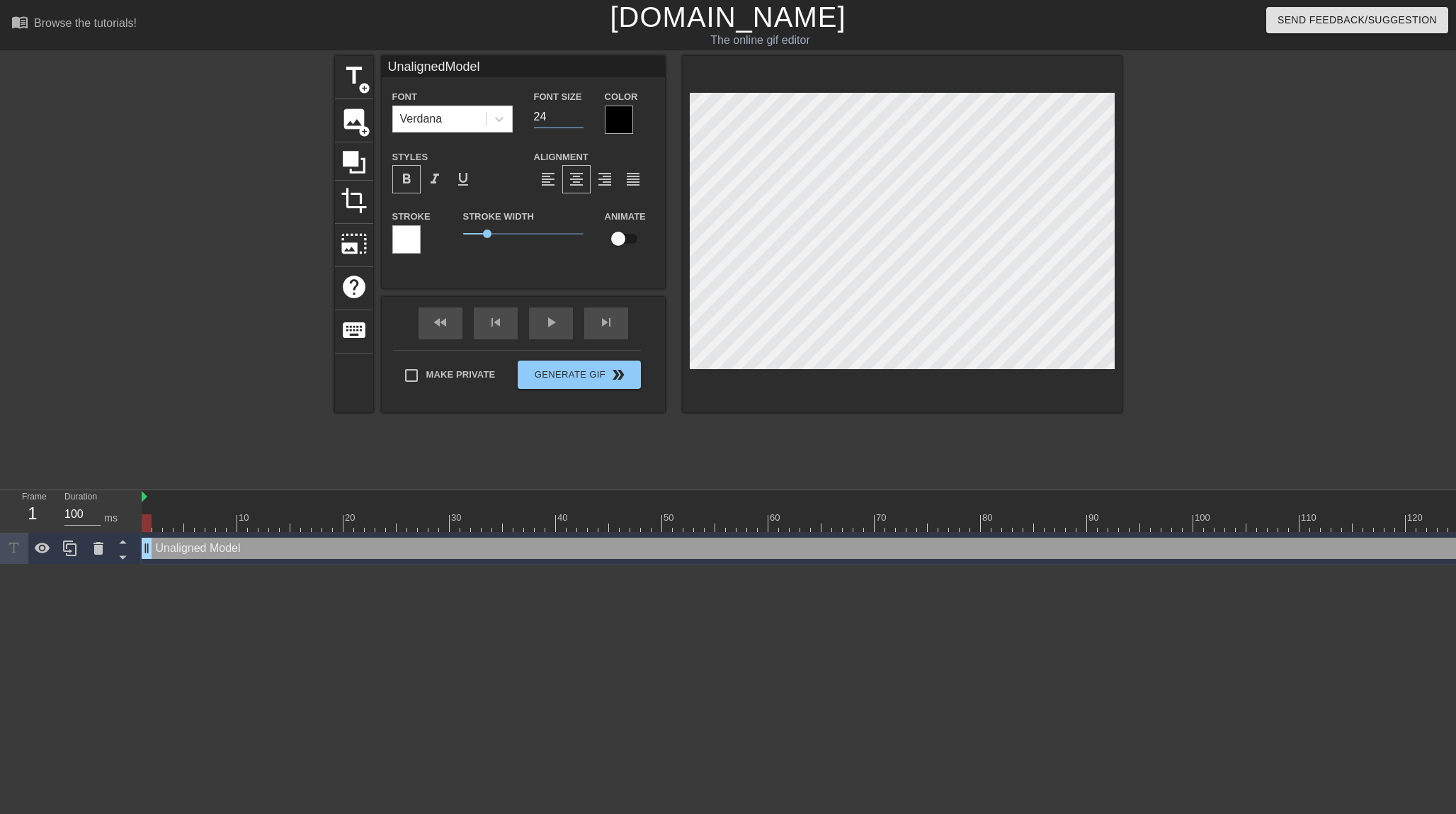
type input "UnalignedModel"
type input "25"
click at [581, 113] on input "25" at bounding box center [559, 117] width 49 height 23
type input "UnalignedModel"
type input "24"
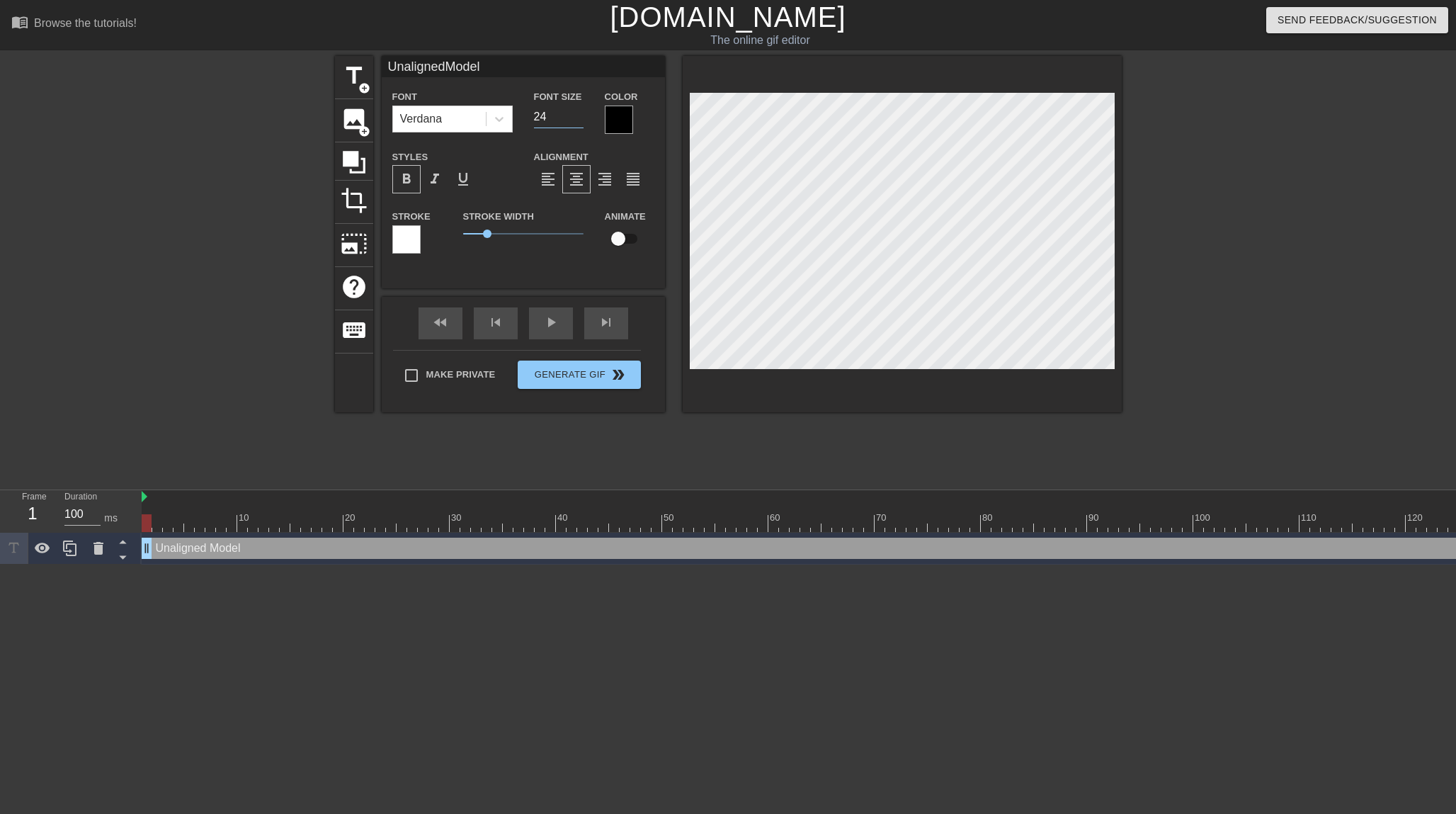
click at [574, 118] on input "24" at bounding box center [559, 117] width 49 height 23
type input "UnalignedModel"
type input "23"
click at [574, 118] on input "23" at bounding box center [559, 117] width 49 height 23
type input "UnalignedModel"
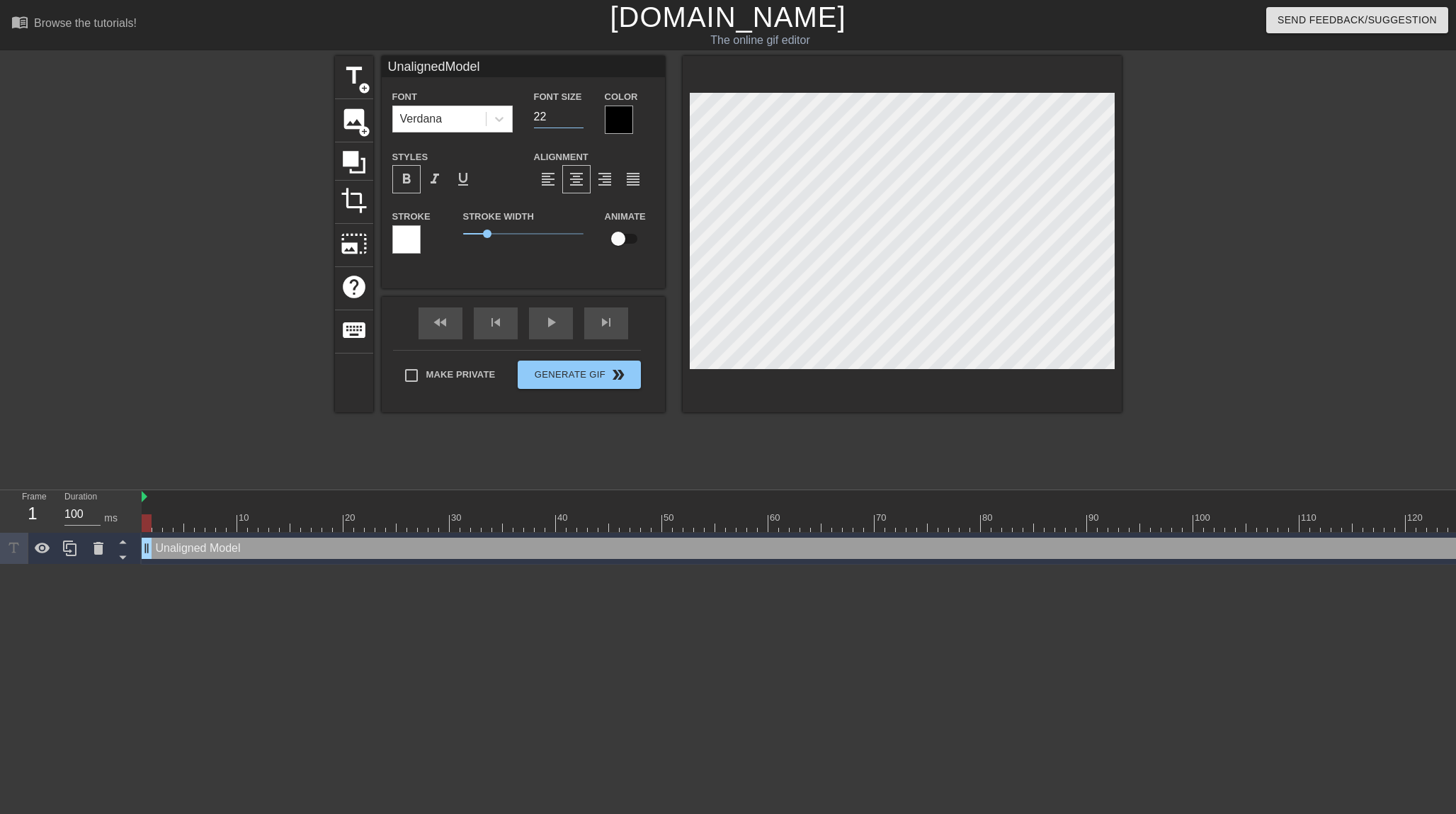
type input "22"
click at [574, 118] on input "22" at bounding box center [559, 117] width 49 height 23
type input "UnalignedModel"
type input "21"
click at [574, 118] on input "21" at bounding box center [559, 117] width 49 height 23
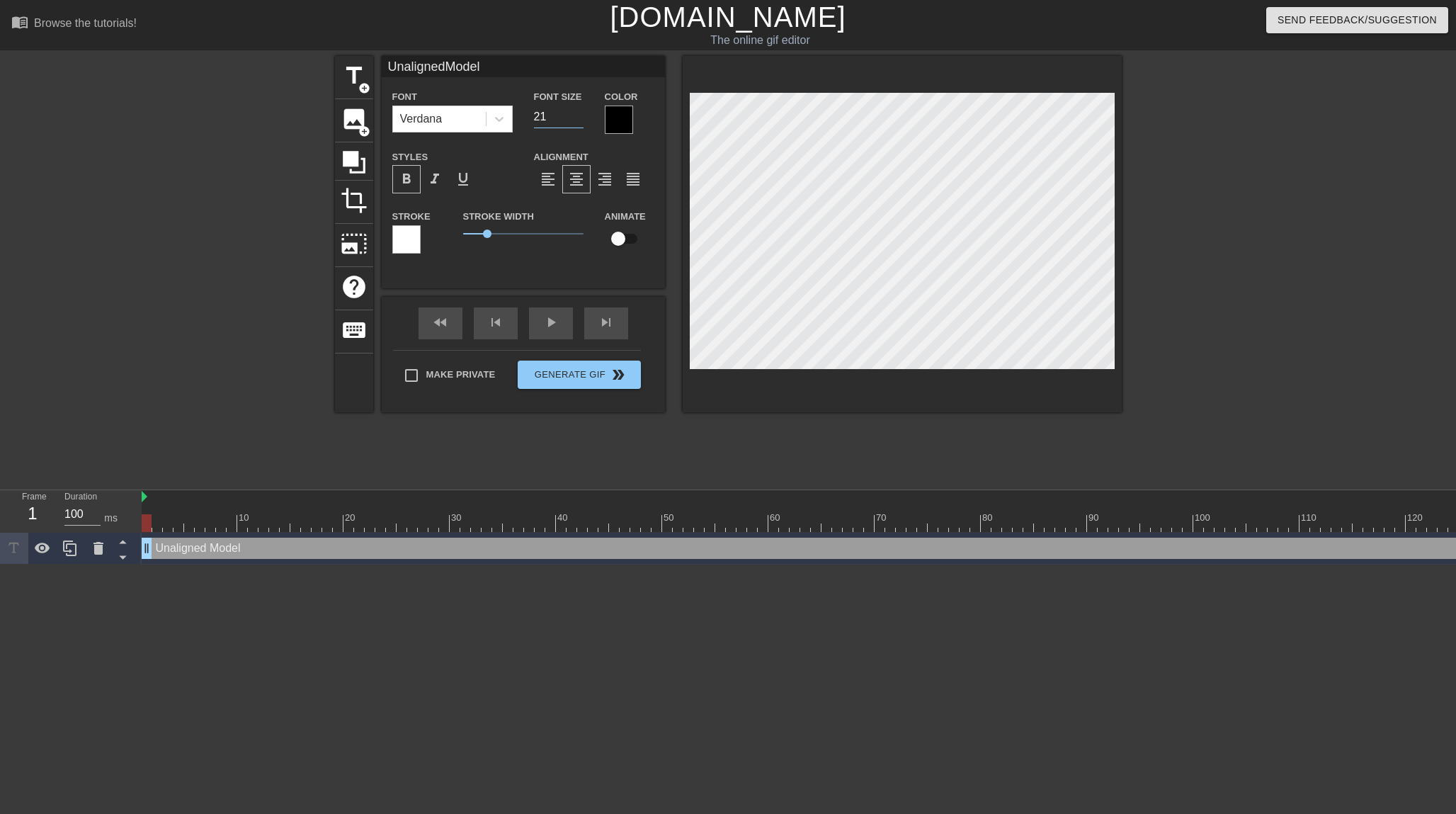
type input "UnalignedModel"
type input "20"
click at [574, 118] on input "20" at bounding box center [559, 117] width 49 height 23
click at [464, 418] on div "title add_circle image add_circle crop photo_size_select_large help keyboard Un…" at bounding box center [728, 268] width 787 height 425
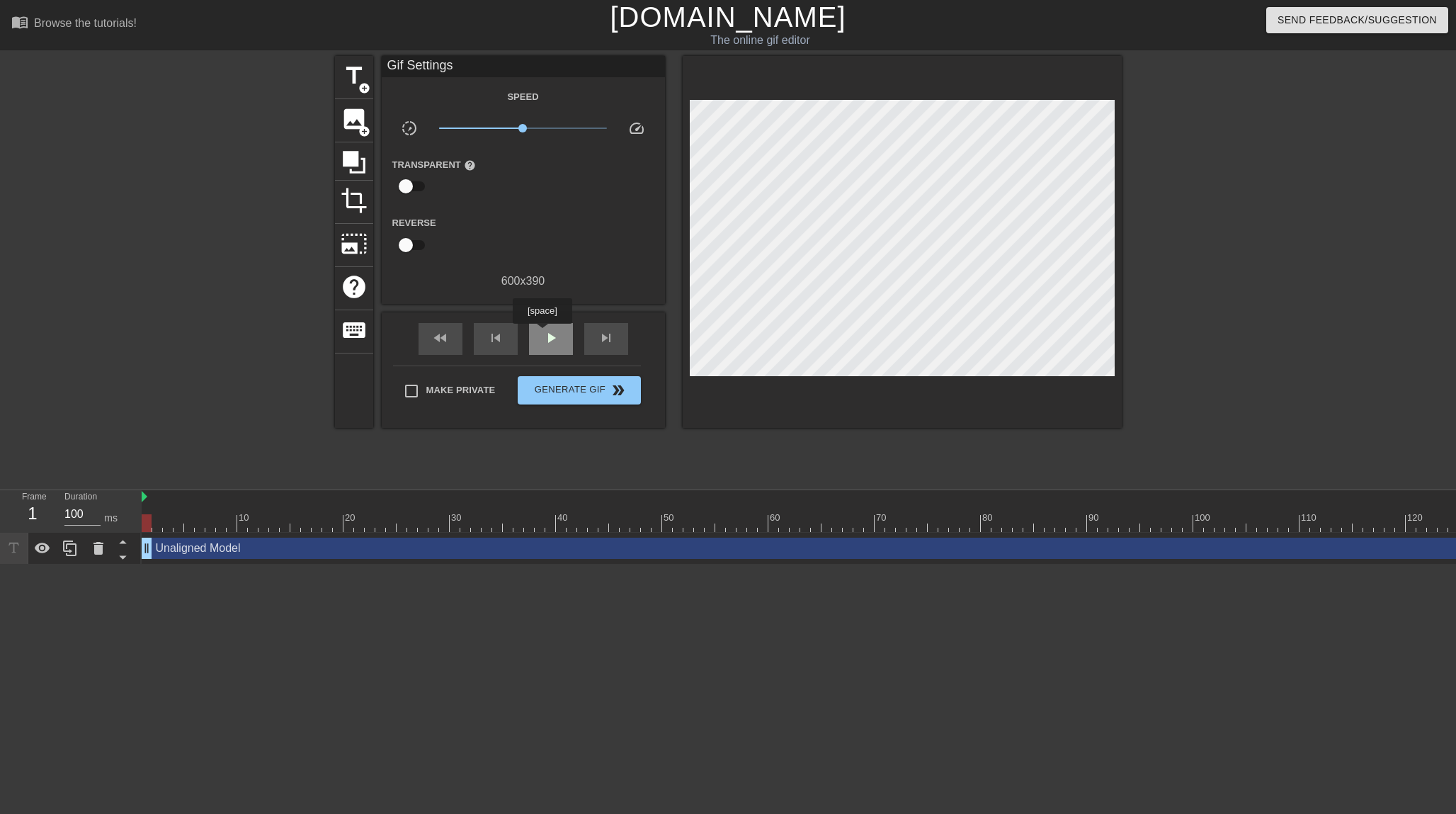
click at [546, 329] on span "play_arrow" at bounding box center [550, 337] width 17 height 17
click at [549, 338] on span "pause" at bounding box center [550, 337] width 17 height 17
click at [549, 338] on span "play_arrow" at bounding box center [550, 337] width 17 height 17
click at [341, 202] on span "crop" at bounding box center [354, 200] width 26 height 26
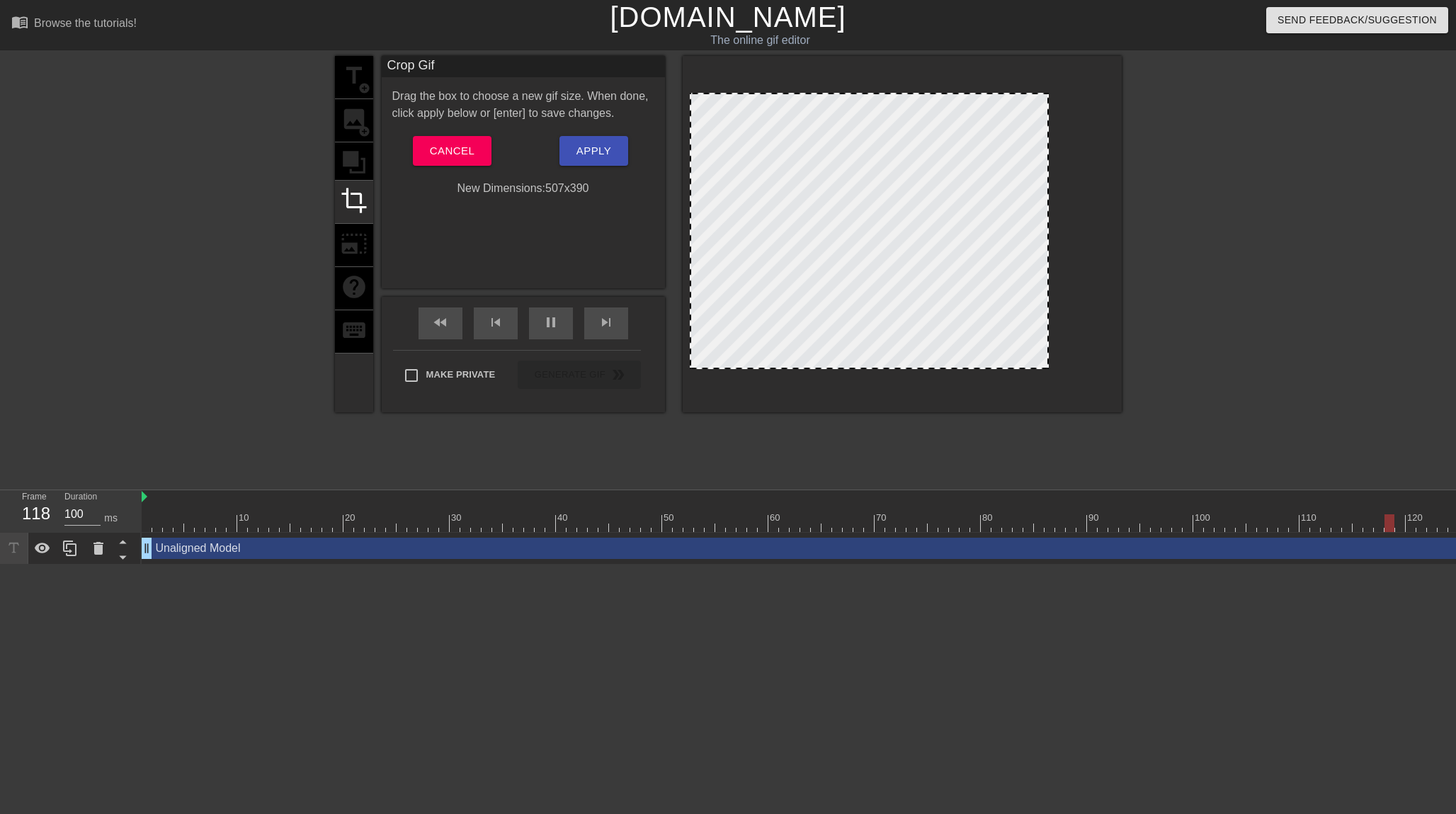
drag, startPoint x: 1113, startPoint y: 242, endPoint x: 1046, endPoint y: 252, distance: 67.7
click at [1046, 252] on div at bounding box center [1047, 231] width 7 height 274
click at [1240, 343] on div at bounding box center [1245, 268] width 213 height 425
click at [600, 155] on span "Apply" at bounding box center [593, 150] width 34 height 19
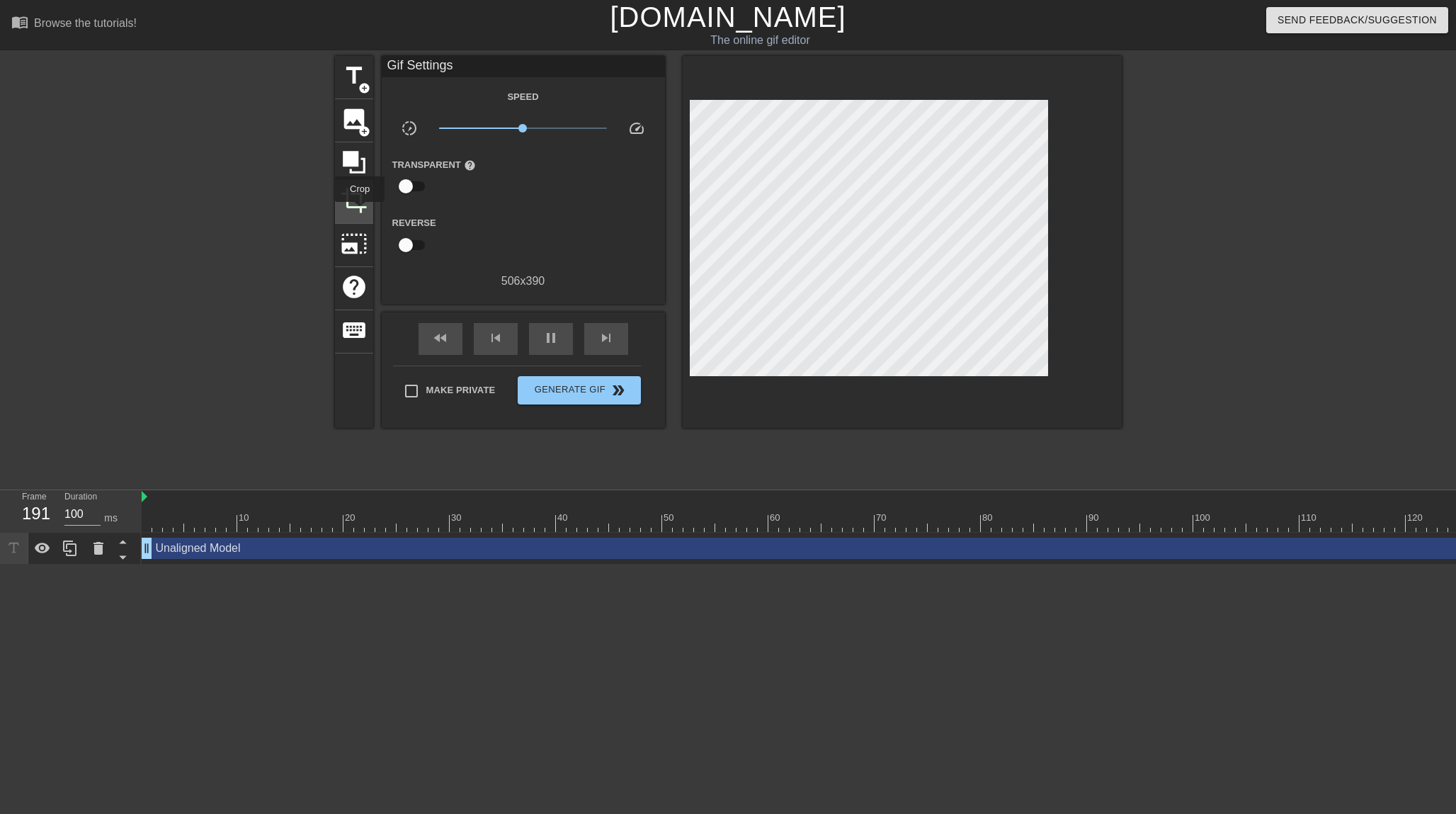
click at [360, 212] on span "crop" at bounding box center [354, 200] width 26 height 26
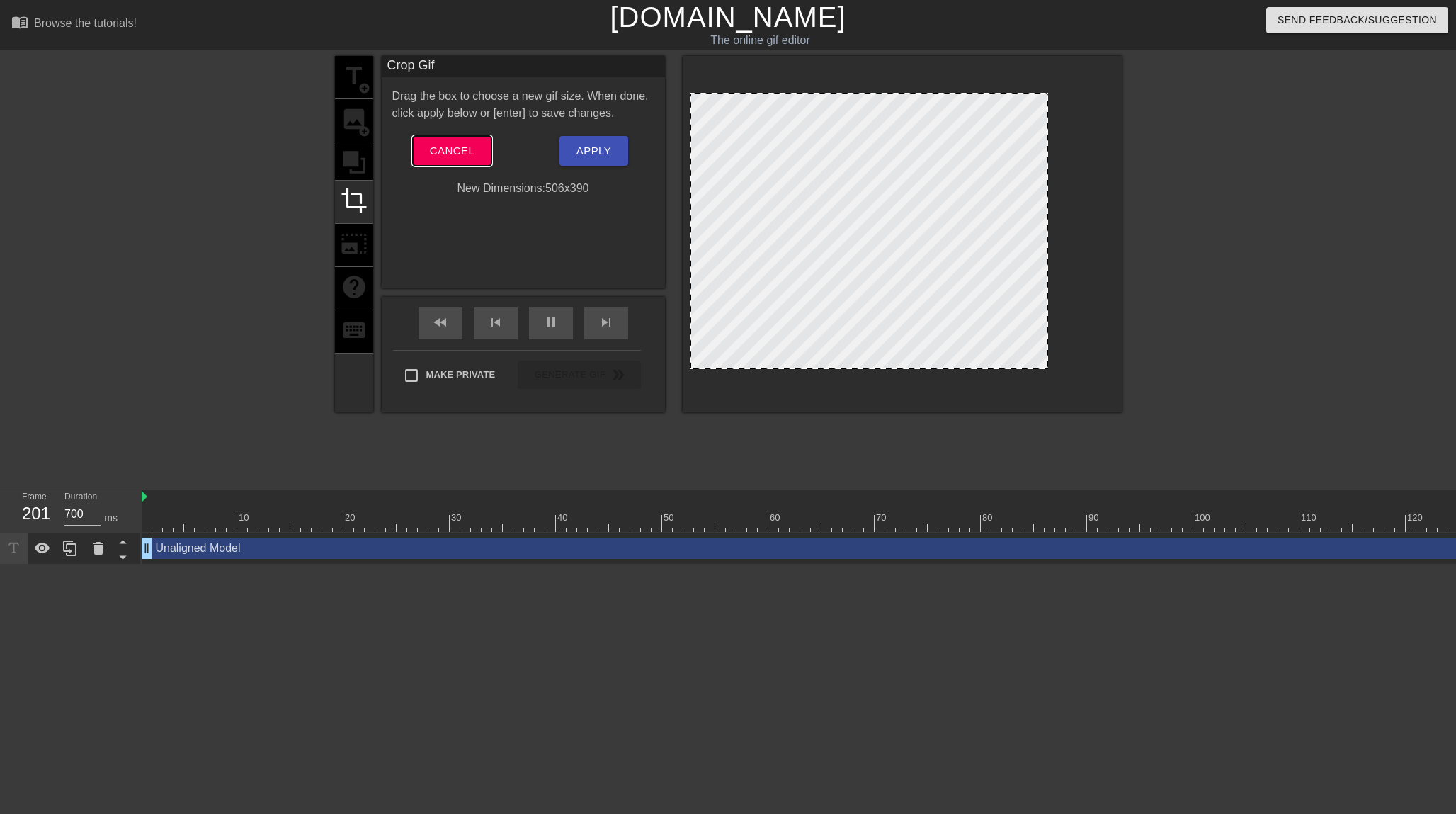
click at [448, 160] on button "Cancel" at bounding box center [452, 151] width 79 height 30
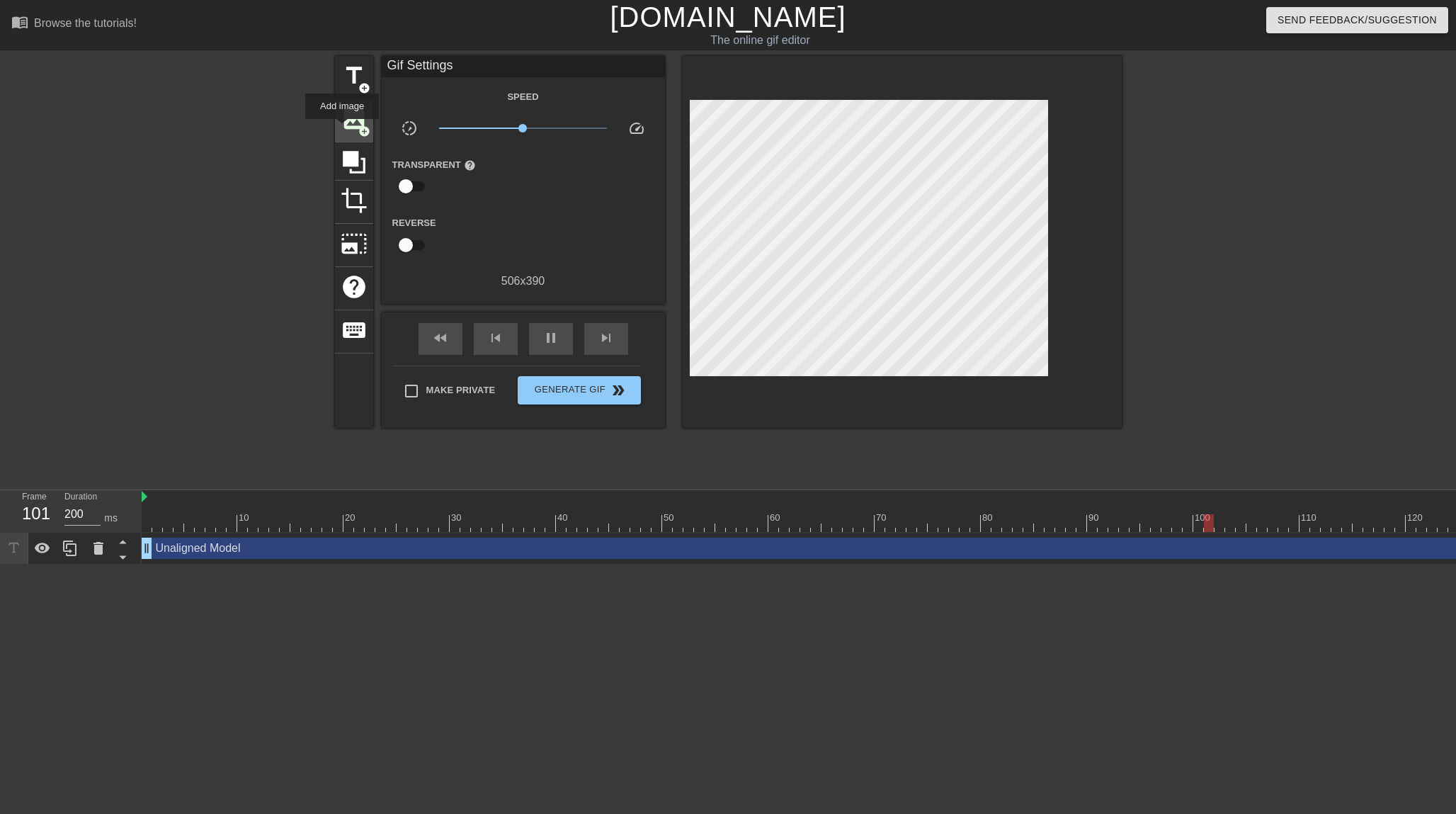
click at [343, 129] on span "image" at bounding box center [354, 119] width 26 height 26
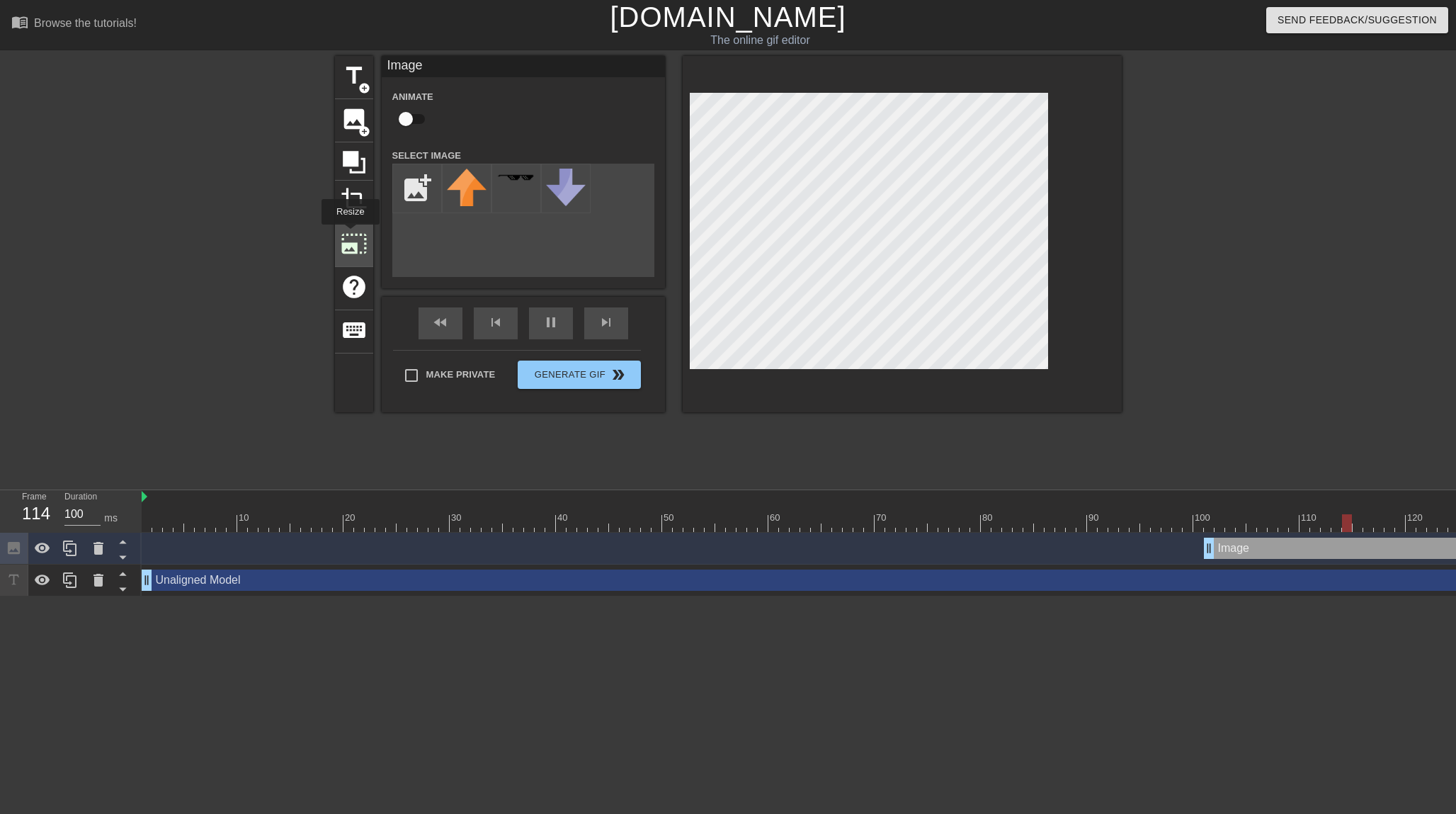
click at [351, 234] on span "photo_size_select_large" at bounding box center [354, 244] width 26 height 26
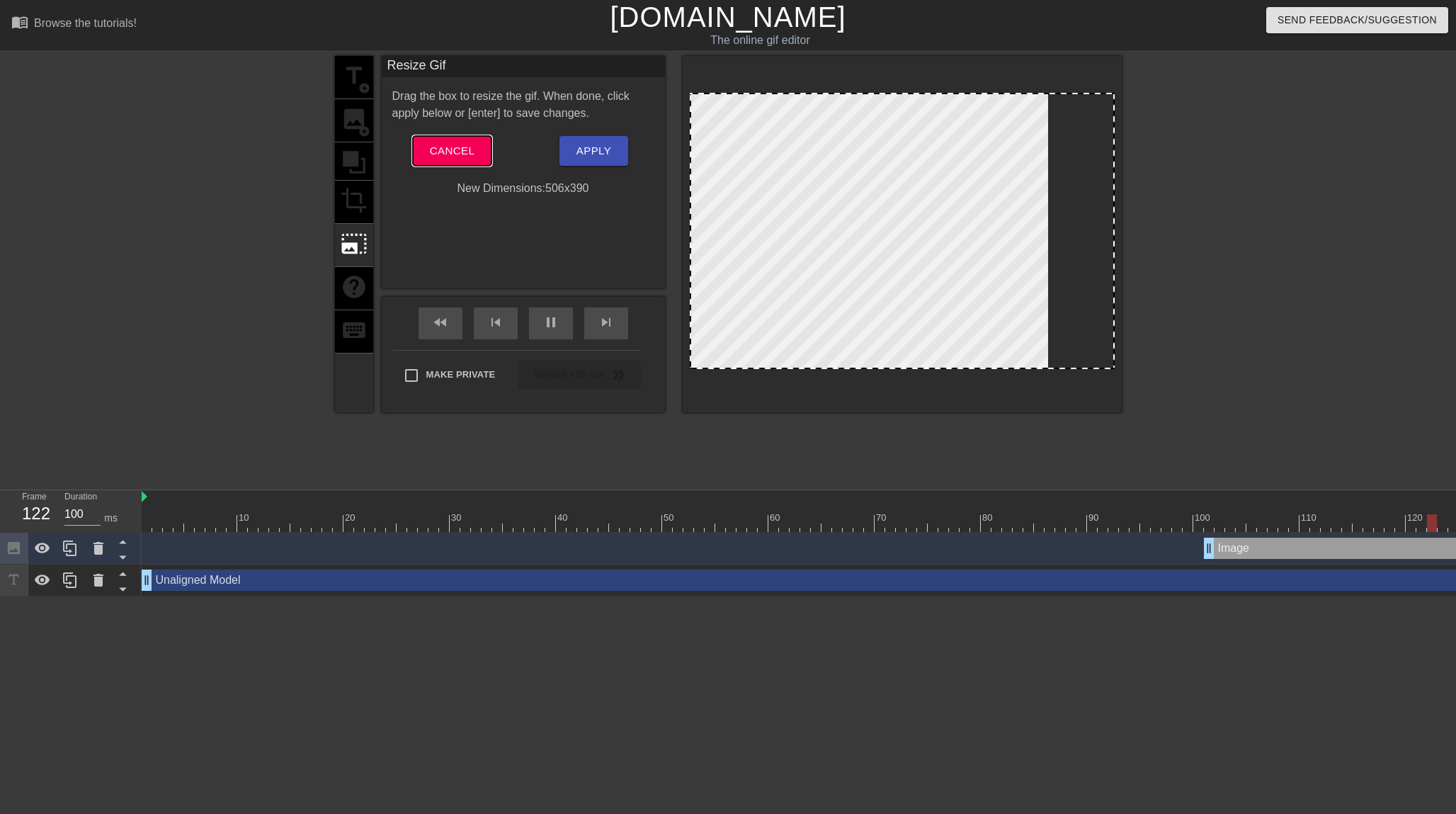
click at [456, 155] on span "Cancel" at bounding box center [452, 150] width 45 height 19
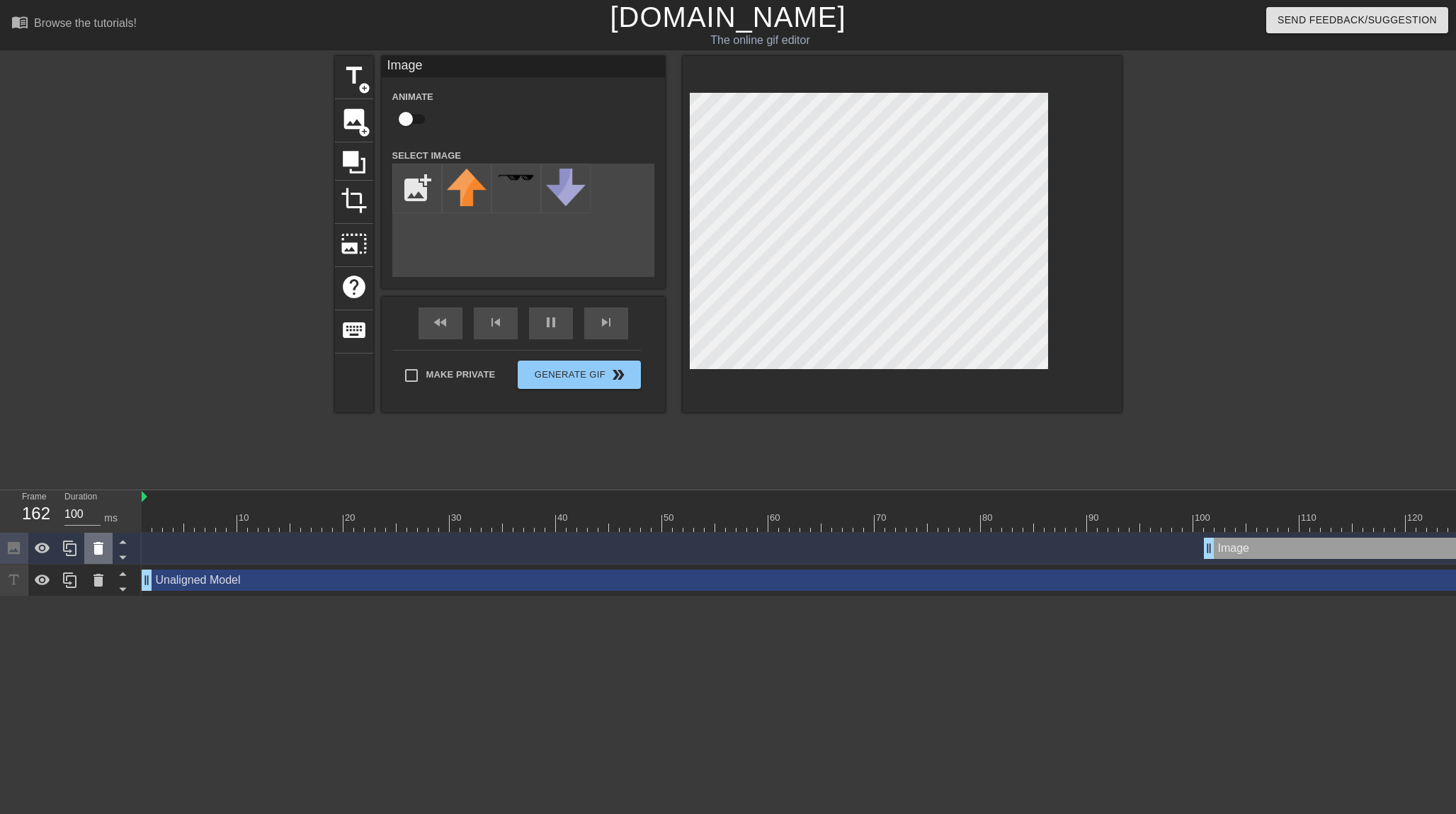
click at [102, 554] on icon at bounding box center [98, 547] width 17 height 17
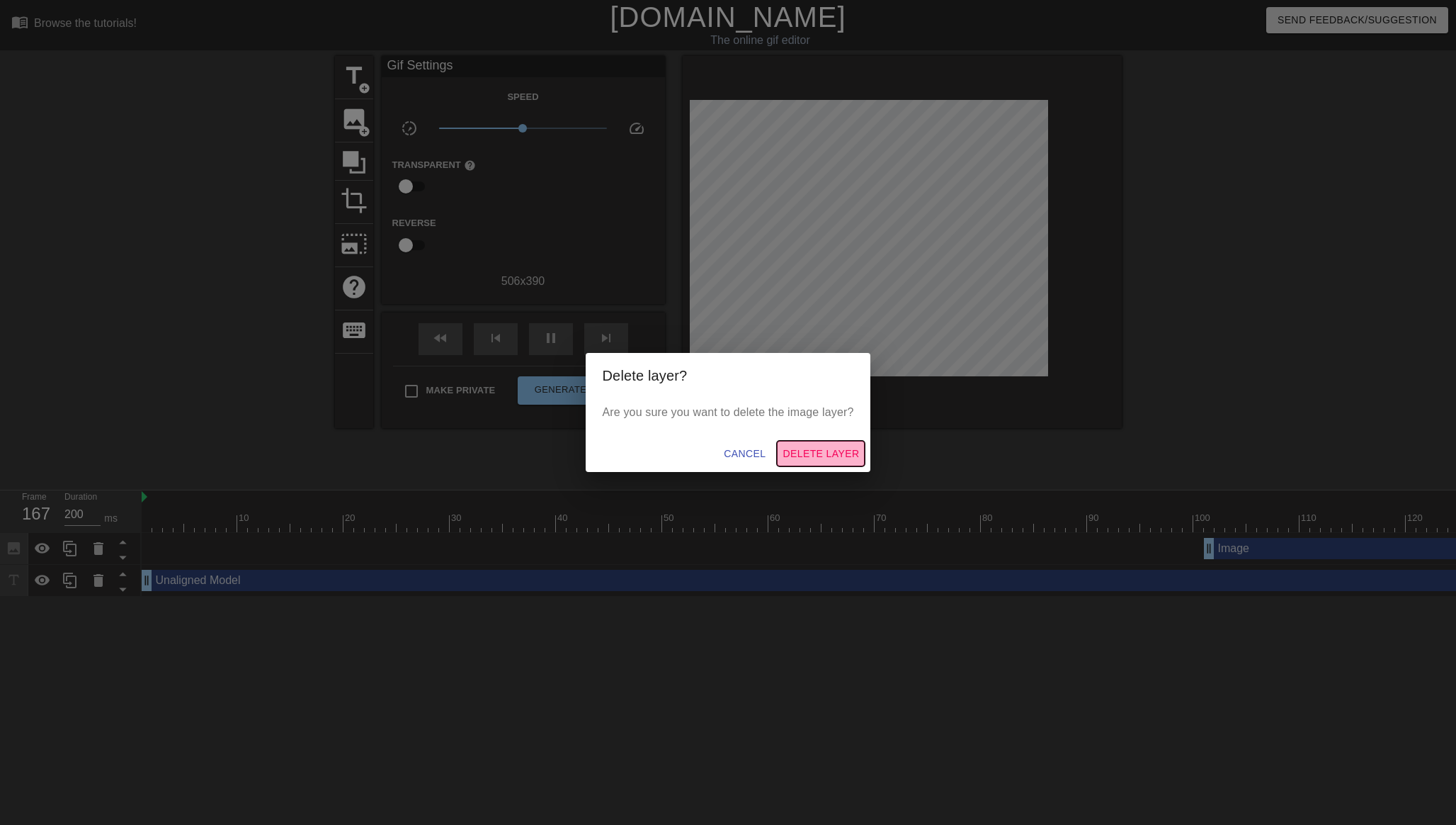
click at [832, 456] on span "Delete Layer" at bounding box center [820, 454] width 77 height 18
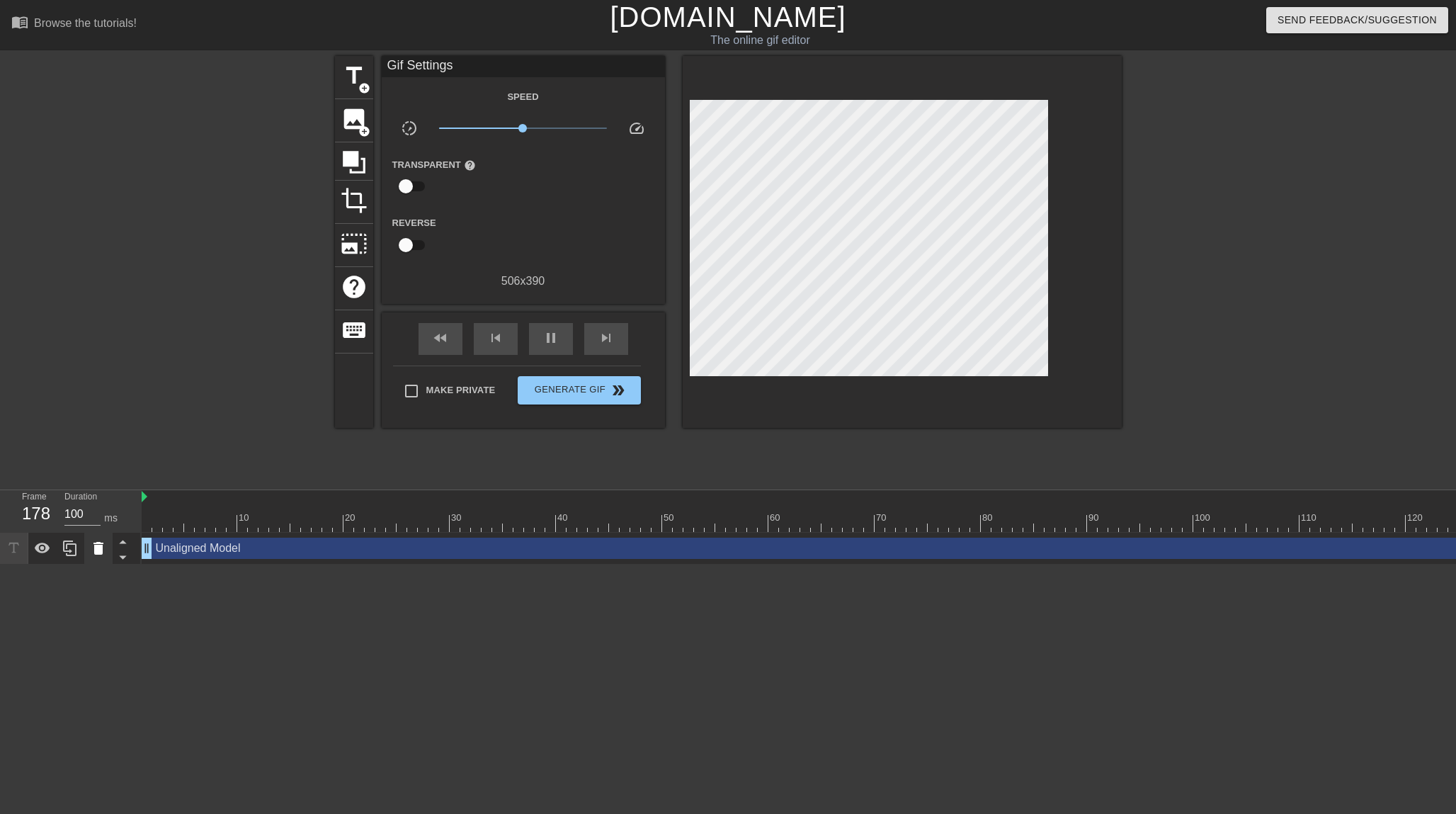
click at [105, 546] on icon at bounding box center [98, 547] width 17 height 17
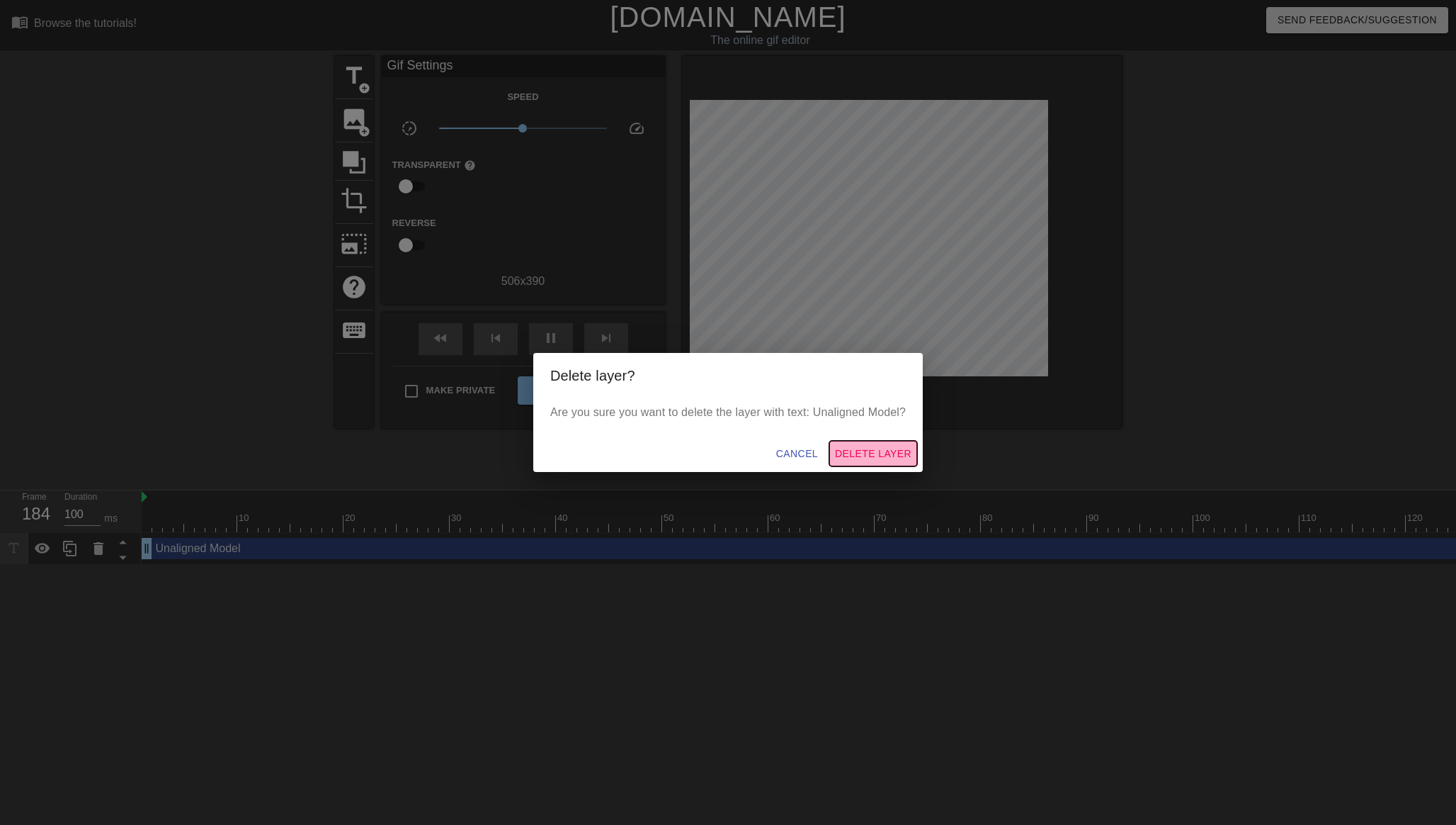
click at [870, 454] on span "Delete Layer" at bounding box center [873, 454] width 77 height 18
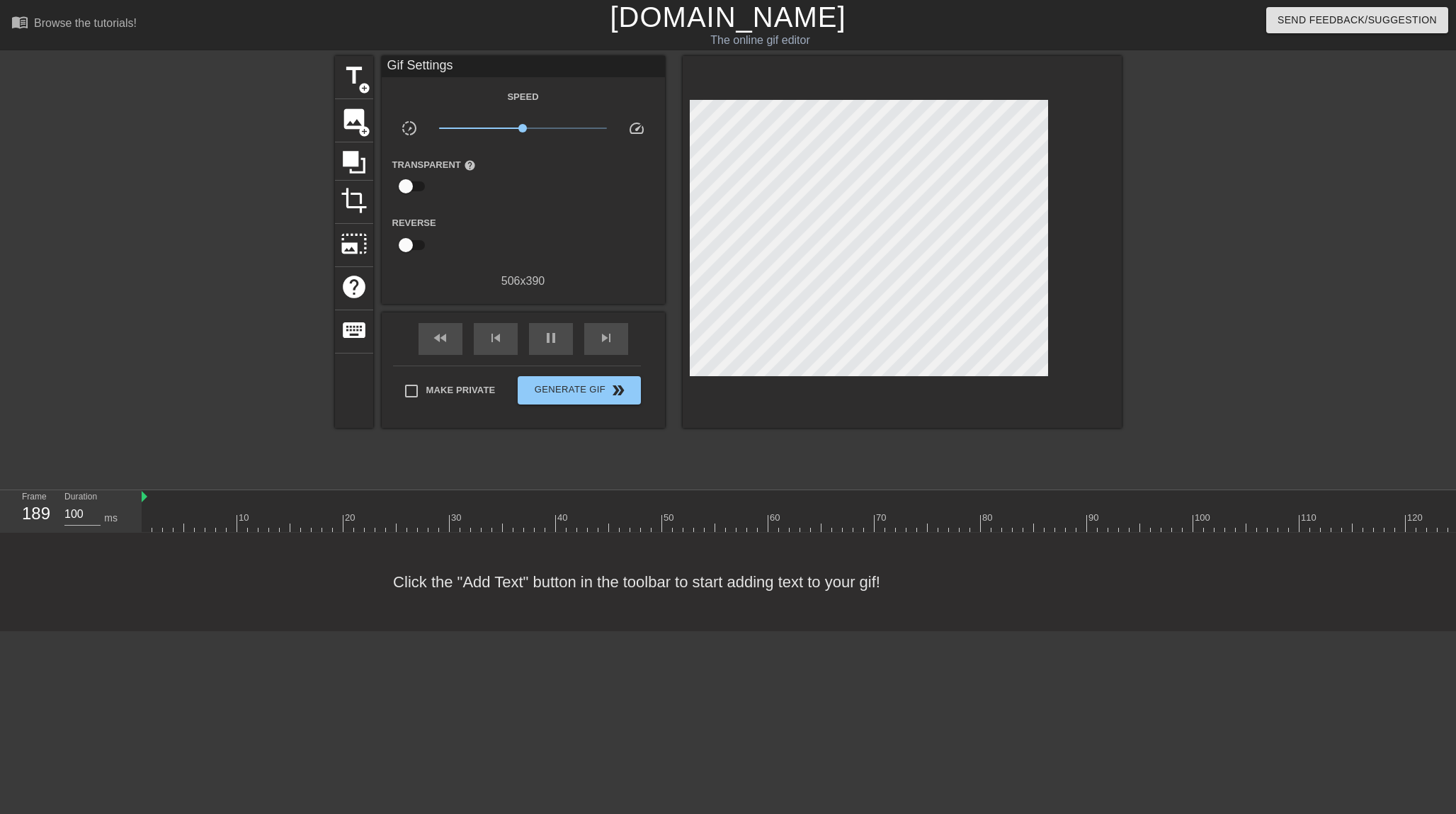
click at [441, 608] on div "Click the "Add Text" button in the toolbar to start adding text to your gif!" at bounding box center [728, 581] width 1456 height 98
click at [439, 605] on div "Click the "Add Text" button in the toolbar to start adding text to your gif!" at bounding box center [728, 581] width 1456 height 98
click at [729, 26] on link "[DOMAIN_NAME]" at bounding box center [728, 17] width 236 height 31
type input "100"
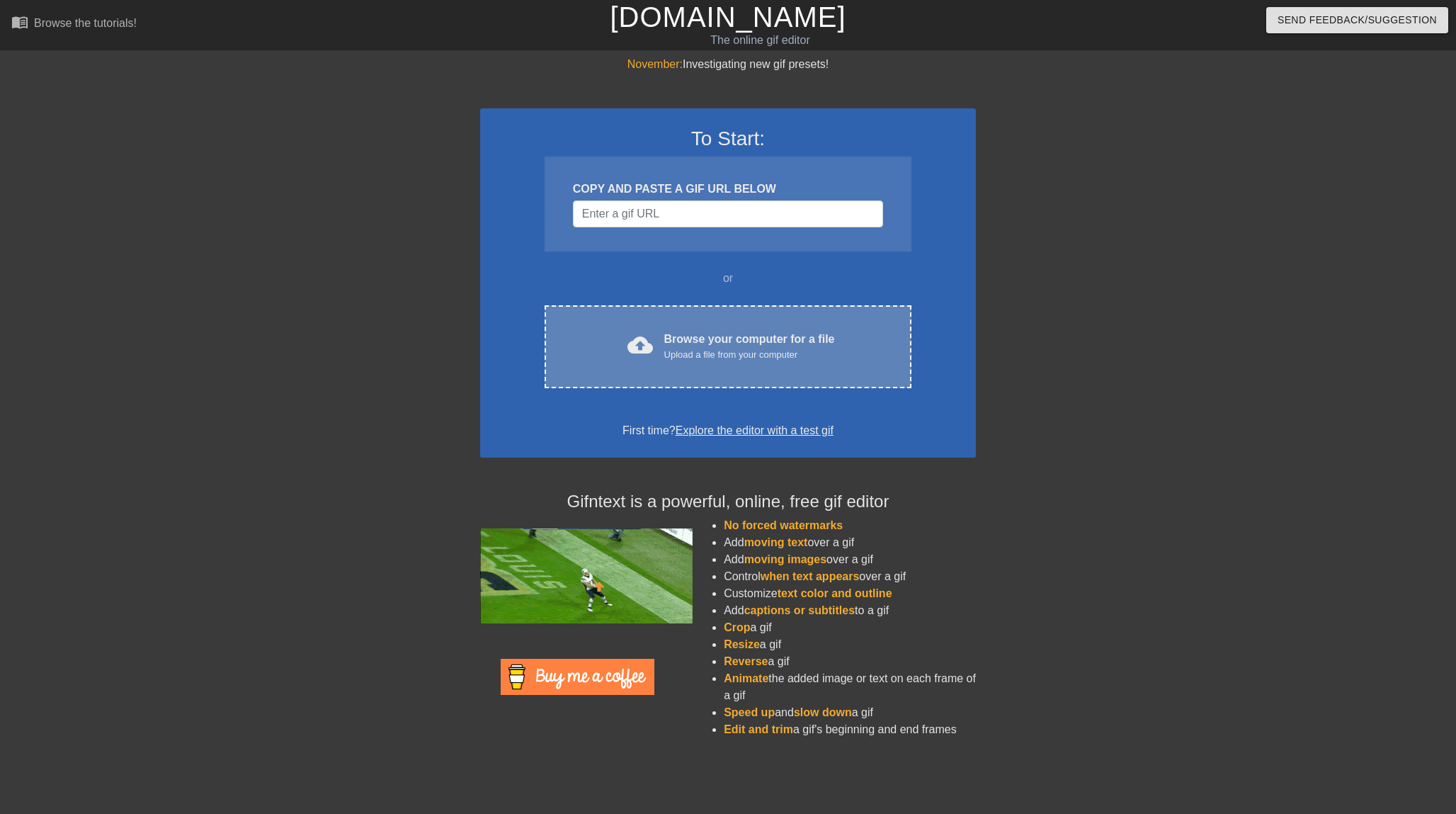
click at [688, 345] on div "Browse your computer for a file Upload a file from your computer" at bounding box center [749, 346] width 170 height 31
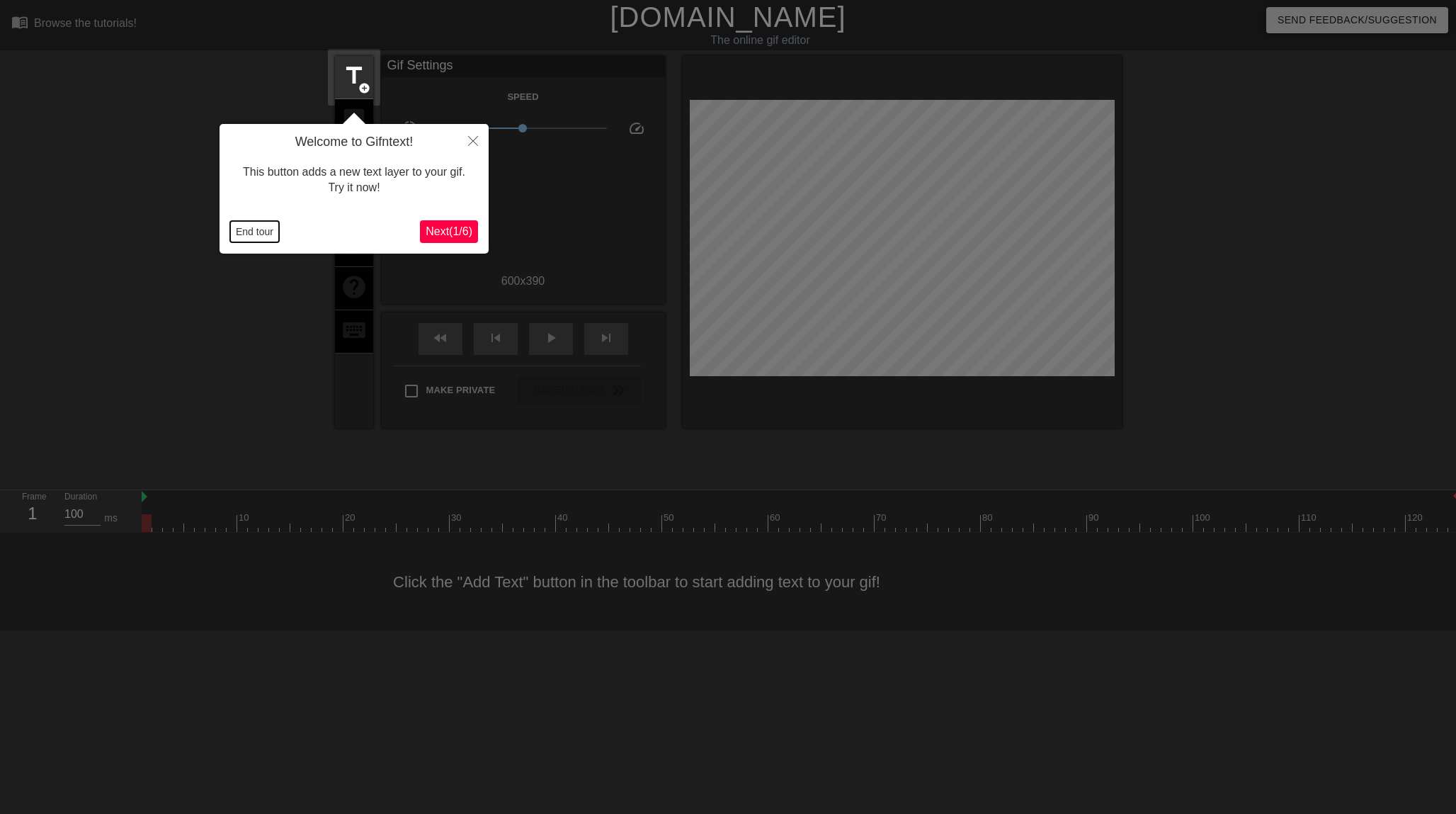
click at [260, 230] on button "End tour" at bounding box center [254, 231] width 49 height 21
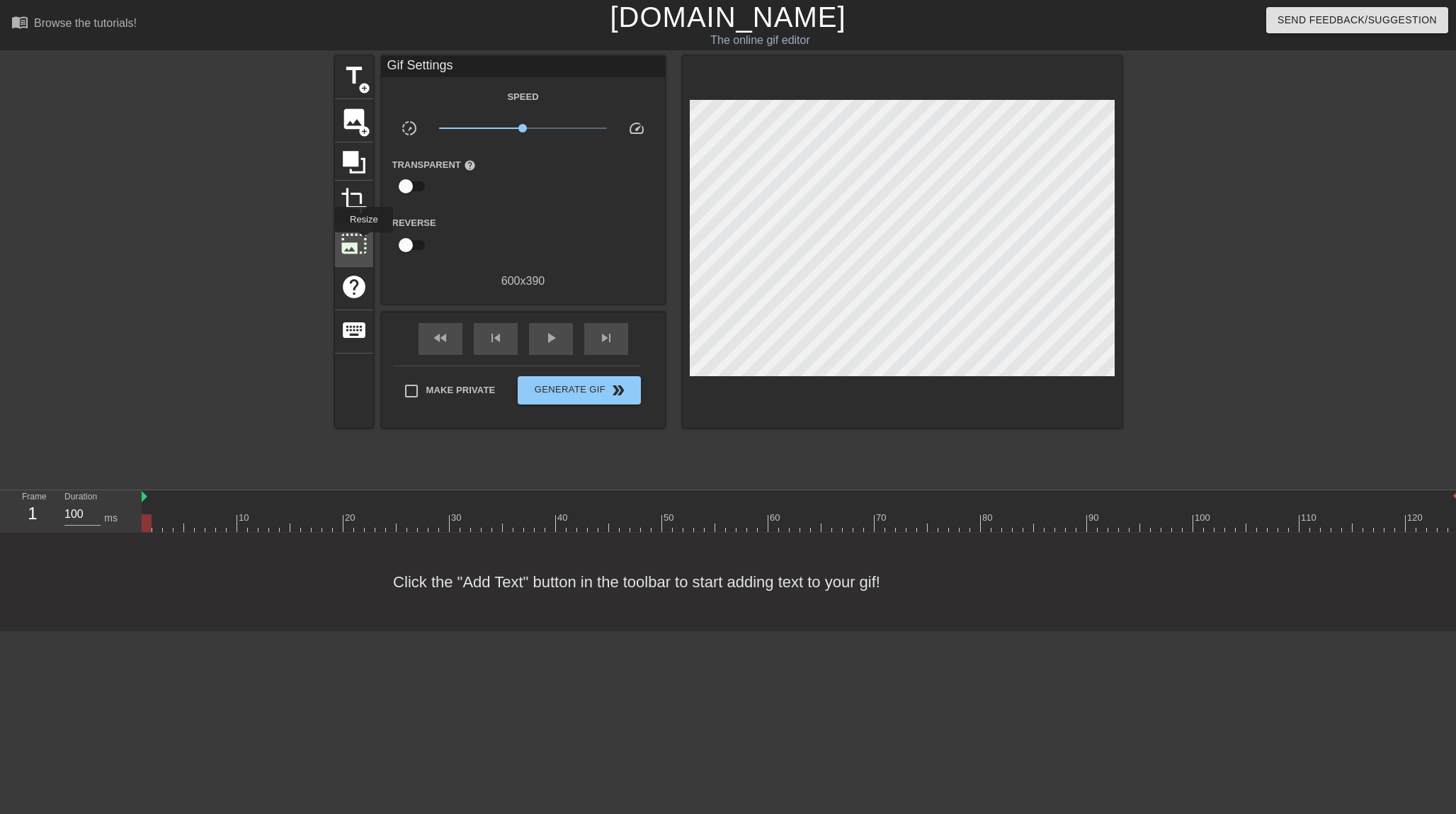
click at [364, 242] on span "photo_size_select_large" at bounding box center [354, 244] width 26 height 26
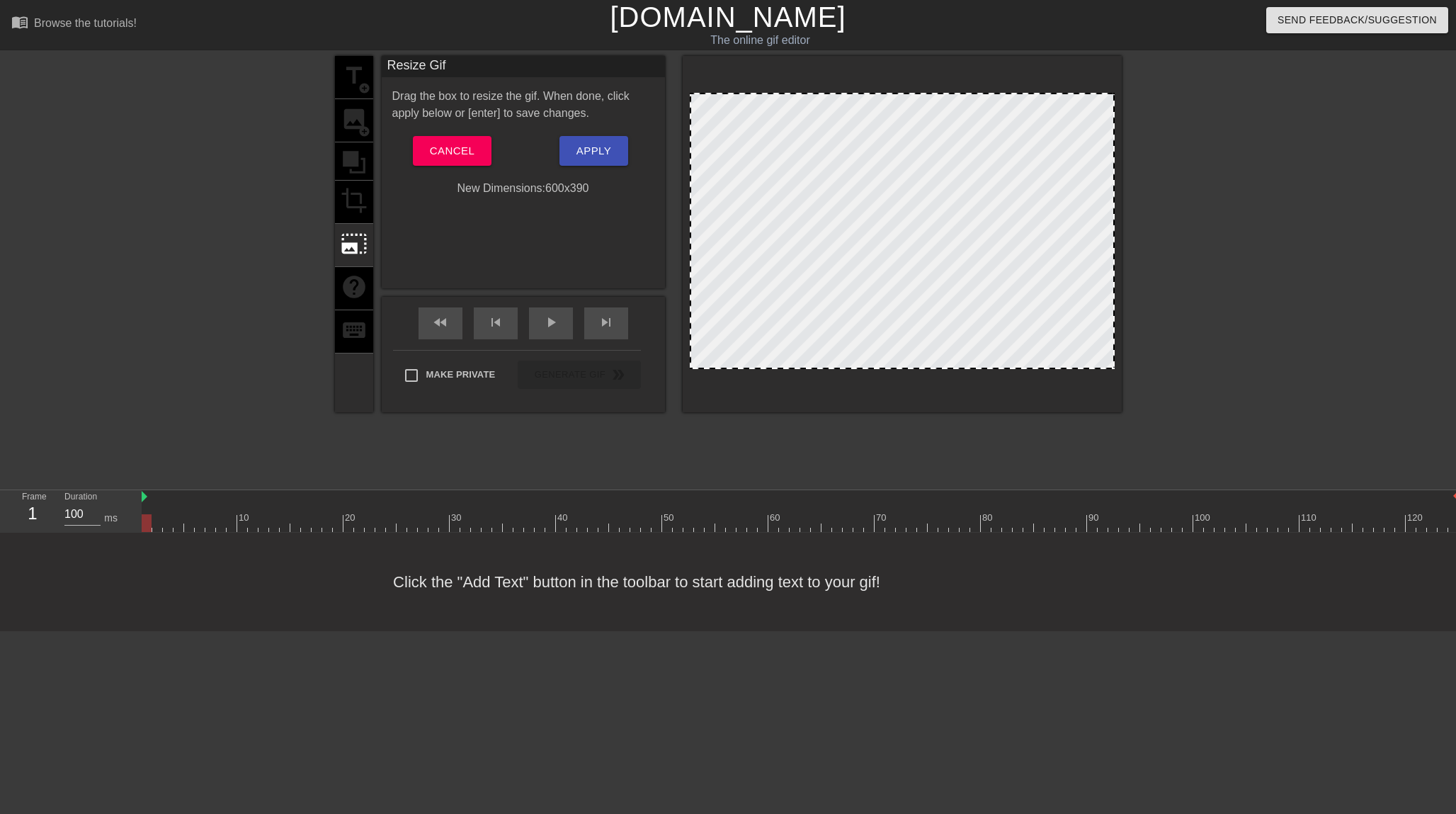
click at [356, 198] on div "title add_circle image add_circle crop photo_size_select_large help keyboard" at bounding box center [353, 233] width 38 height 356
click at [351, 243] on span "photo_size_select_large" at bounding box center [354, 244] width 26 height 26
